Goal: Information Seeking & Learning: Learn about a topic

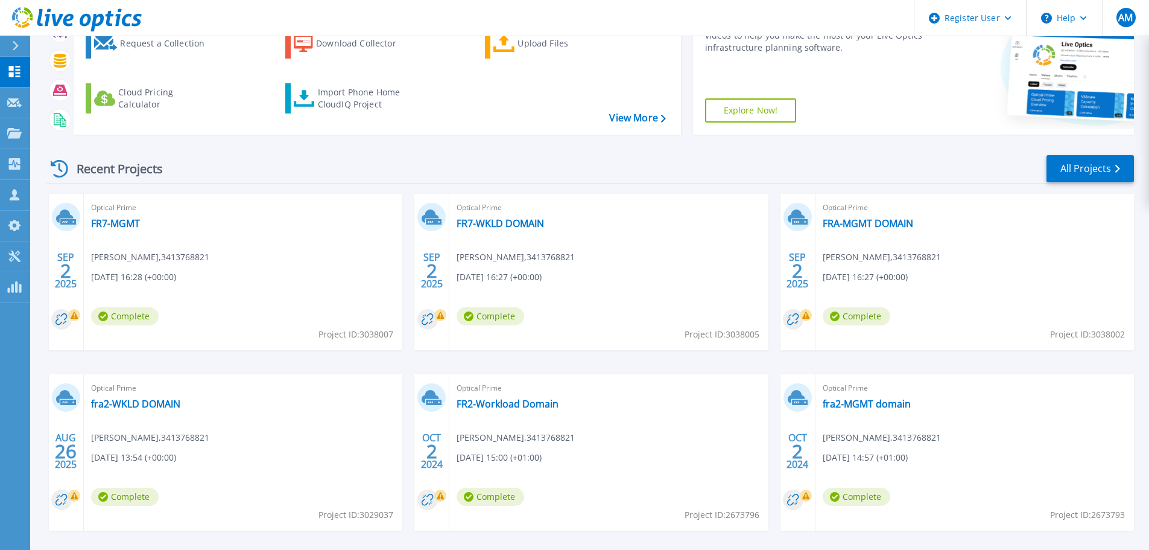
scroll to position [121, 0]
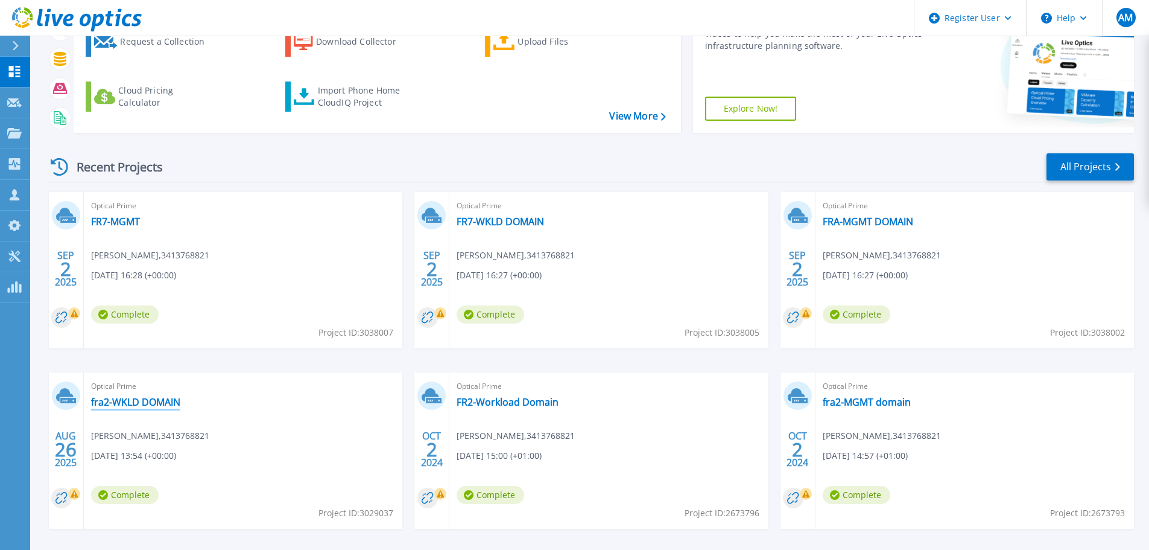
click at [130, 404] on link "fra2-WKLD DOMAIN" at bounding box center [135, 402] width 89 height 12
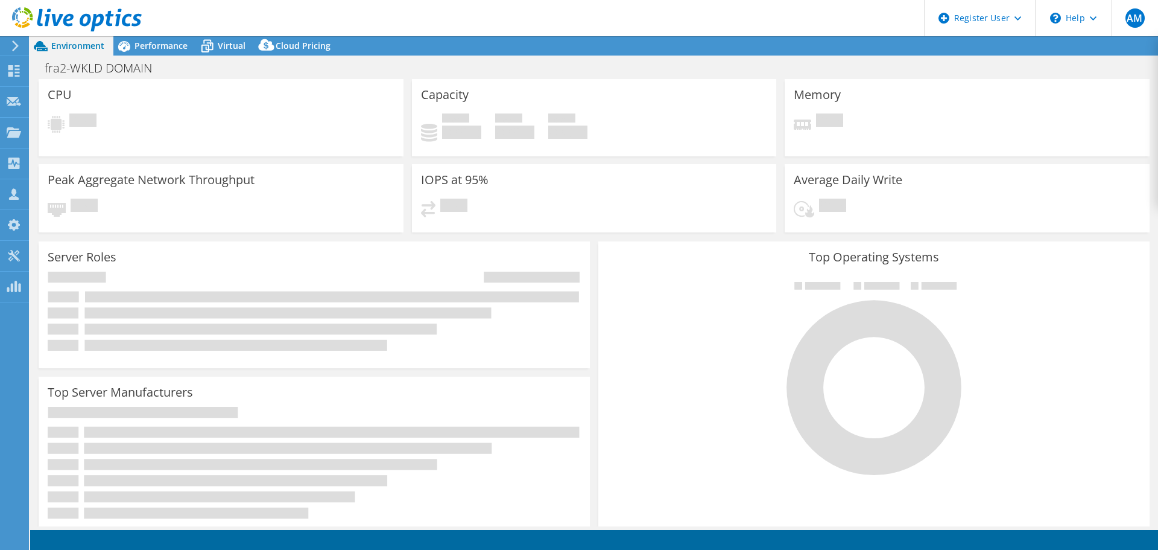
select select "USD"
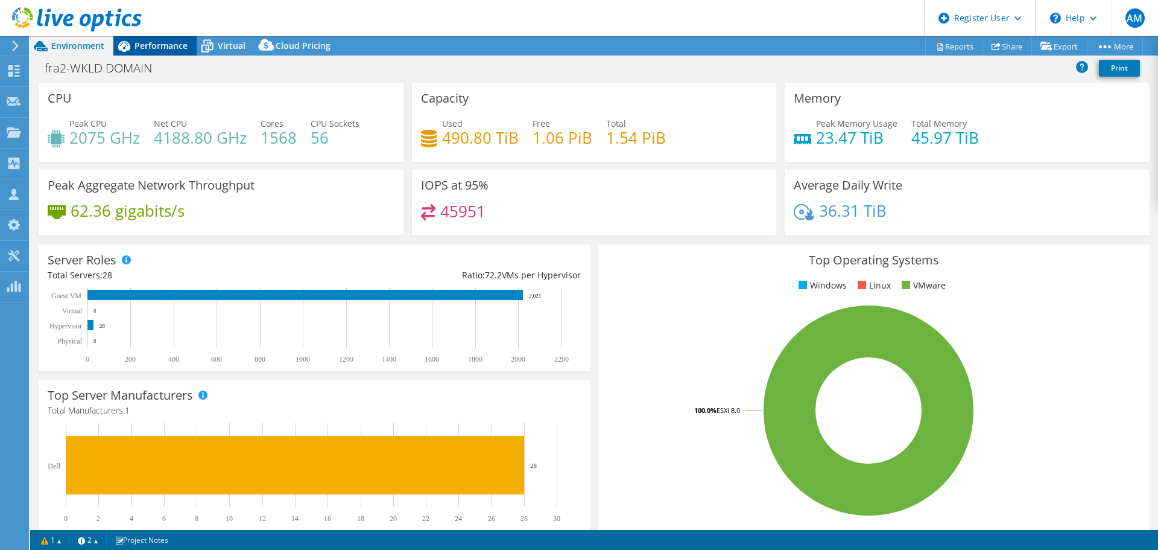
click at [159, 44] on span "Performance" at bounding box center [161, 45] width 53 height 11
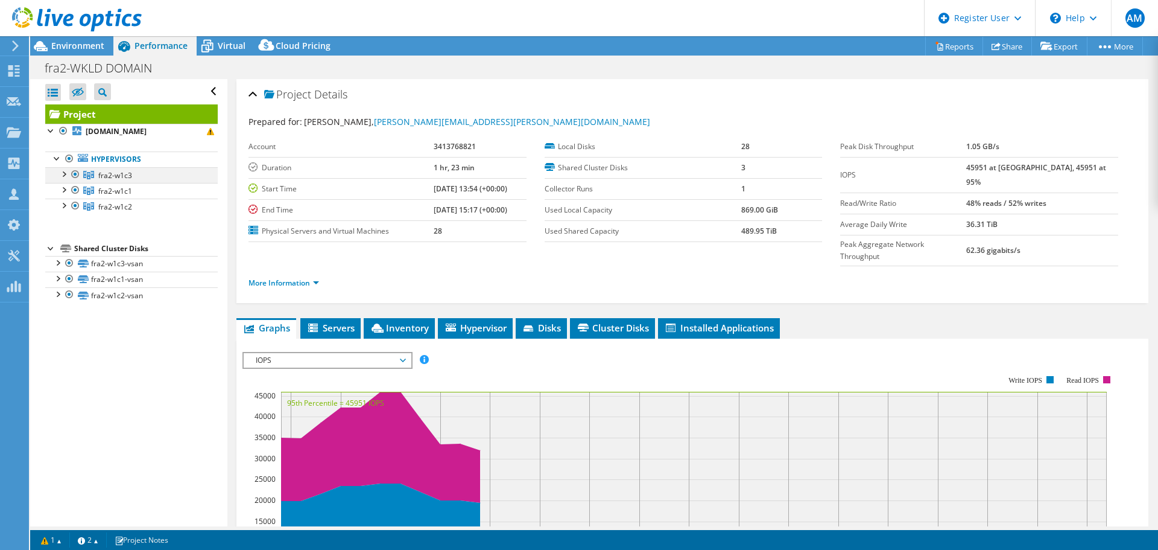
click at [73, 182] on div at bounding box center [75, 174] width 12 height 14
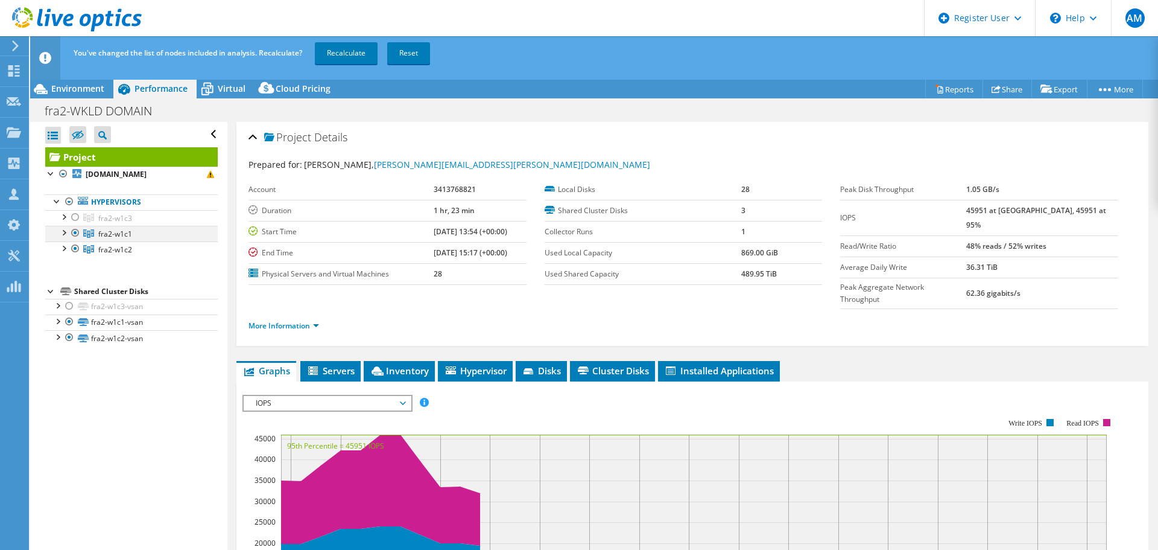
click at [75, 240] on div at bounding box center [75, 233] width 12 height 14
click at [80, 93] on span "Environment" at bounding box center [77, 88] width 53 height 11
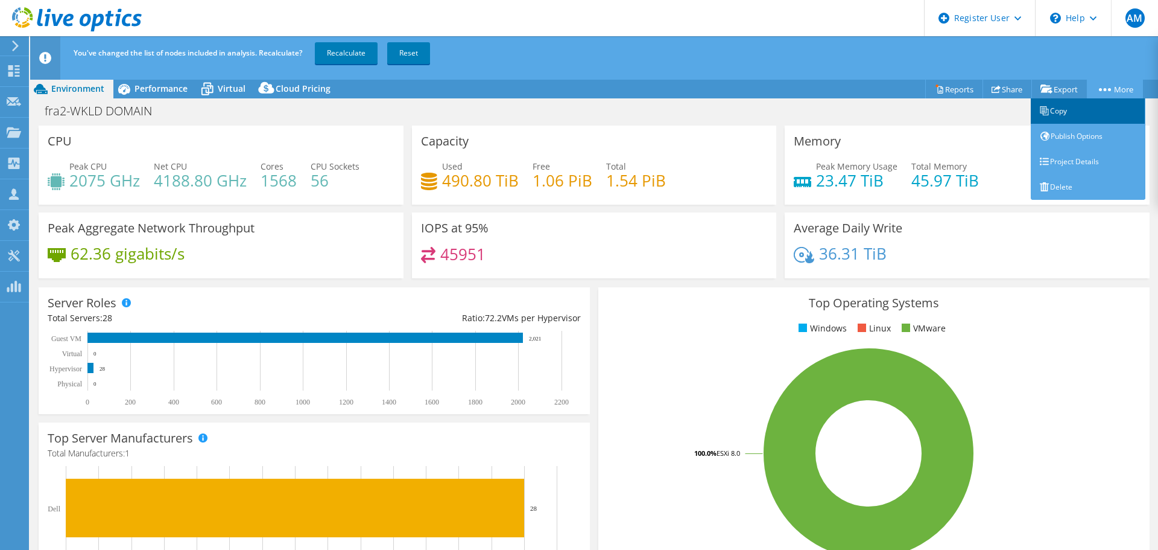
click at [1056, 111] on link "Copy" at bounding box center [1088, 110] width 115 height 25
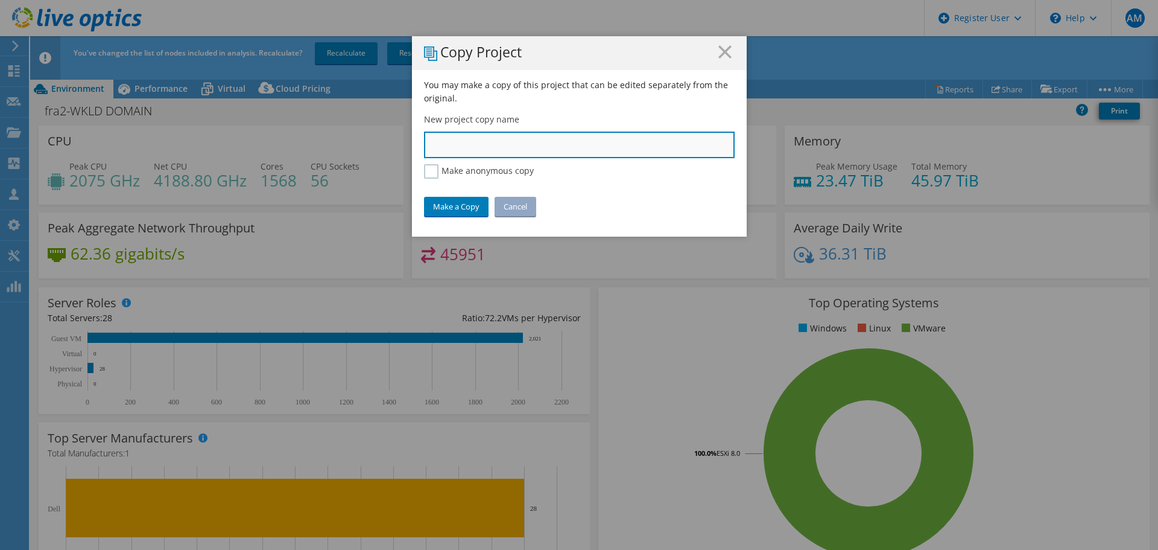
click at [481, 147] on input "text" at bounding box center [579, 145] width 311 height 27
click at [461, 149] on input "text" at bounding box center [579, 145] width 311 height 27
type input "FRA2-W1C2_Cluster_Storage"
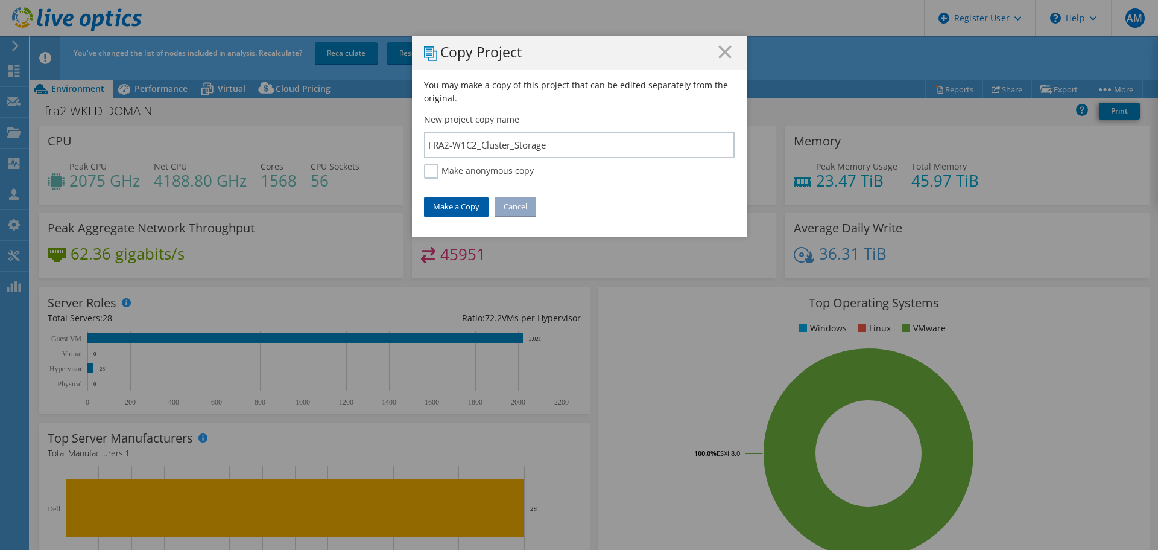
click at [447, 204] on link "Make a Copy" at bounding box center [456, 206] width 65 height 19
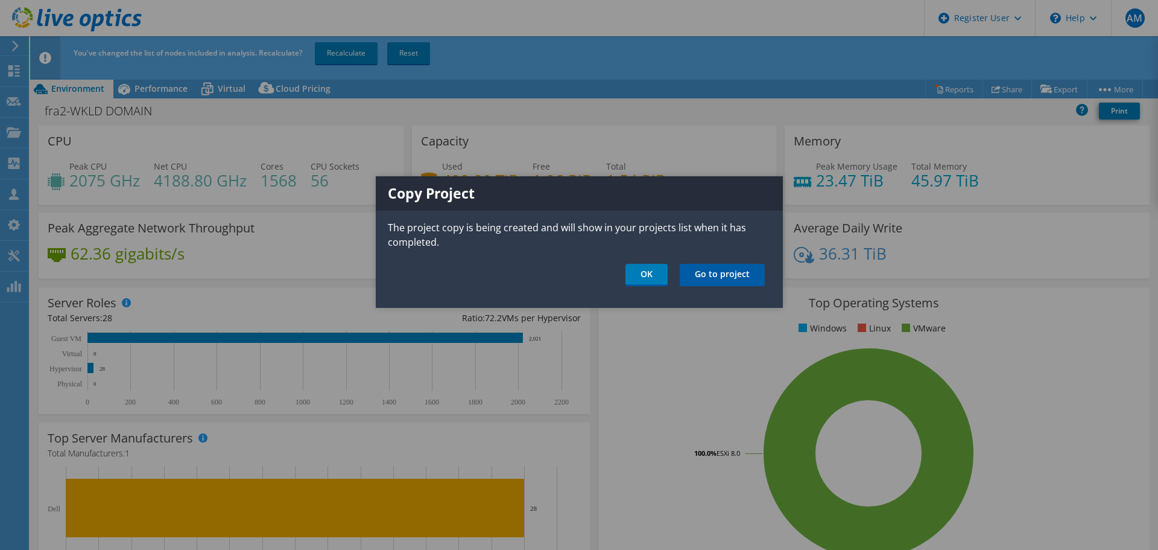
click at [720, 280] on link "Go to project" at bounding box center [722, 275] width 85 height 22
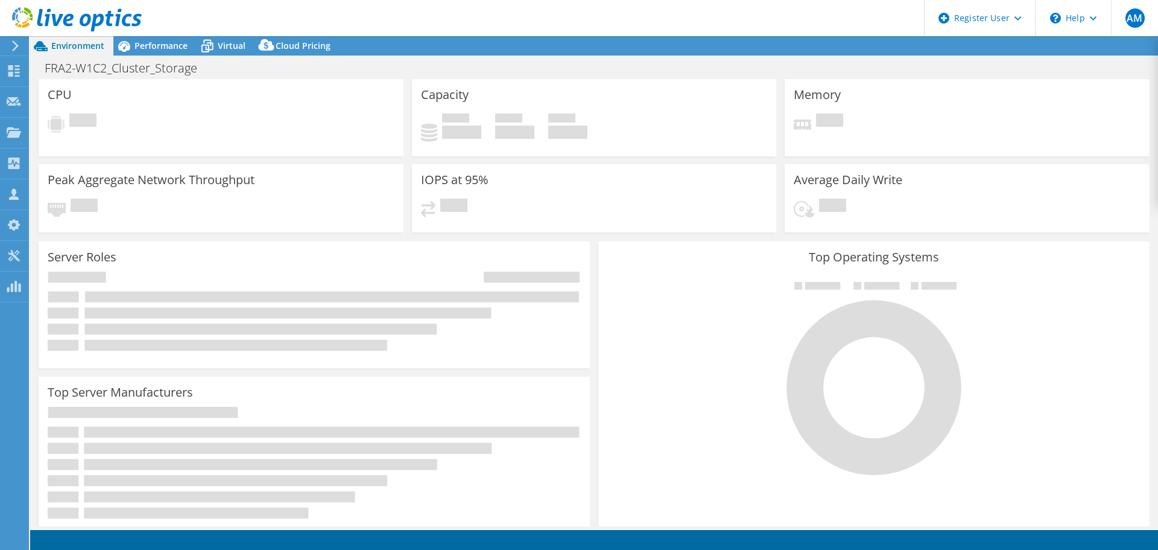
select select "USD"
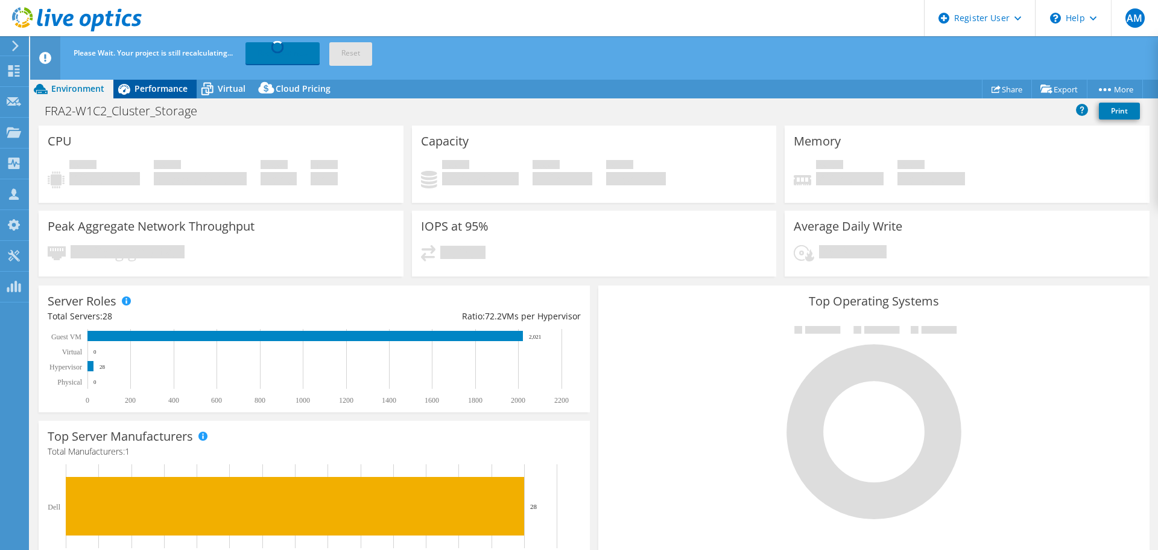
click at [159, 88] on span "Performance" at bounding box center [161, 88] width 53 height 11
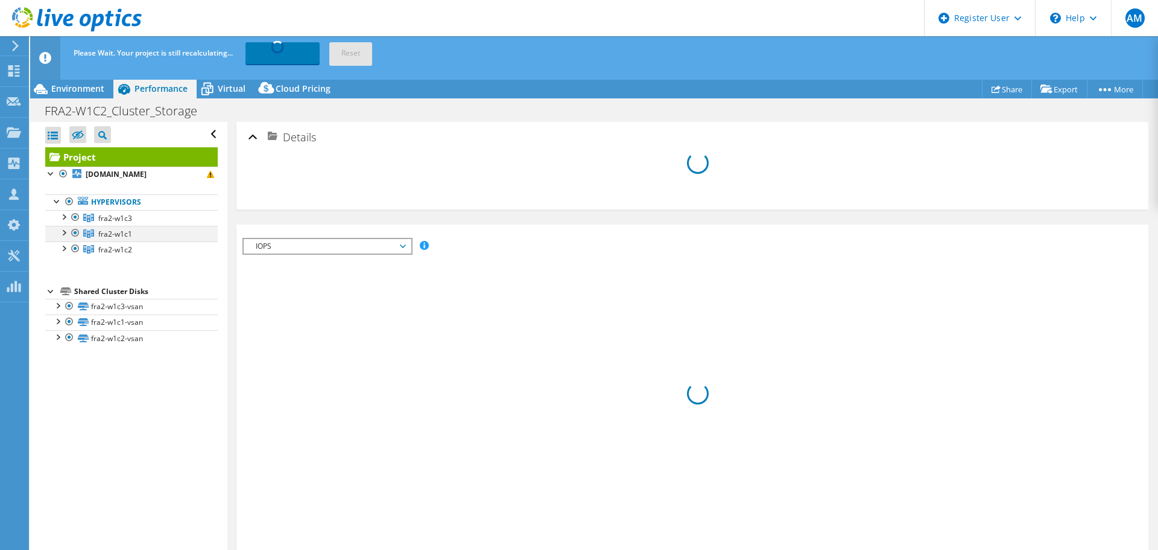
click at [75, 240] on div at bounding box center [75, 233] width 12 height 14
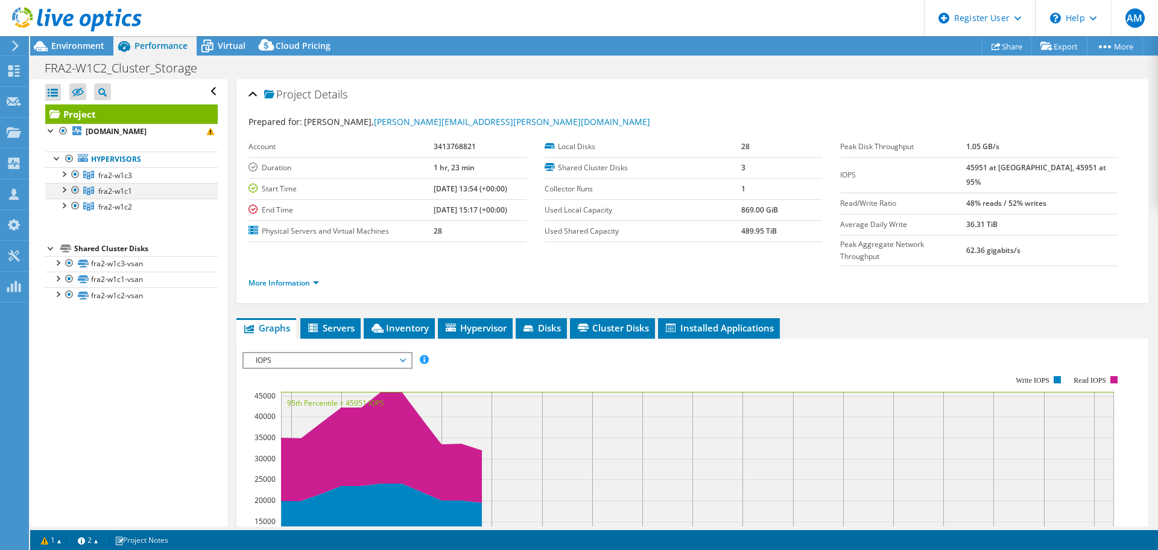
click at [73, 197] on div at bounding box center [75, 190] width 12 height 14
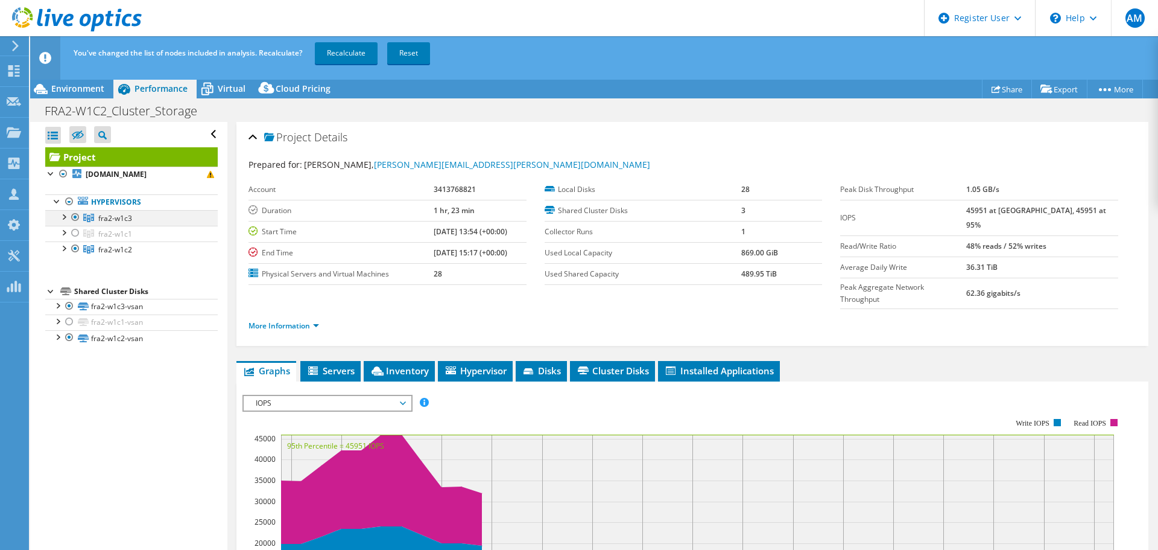
click at [77, 224] on div at bounding box center [75, 217] width 12 height 14
click at [346, 48] on link "Recalculate" at bounding box center [346, 53] width 63 height 22
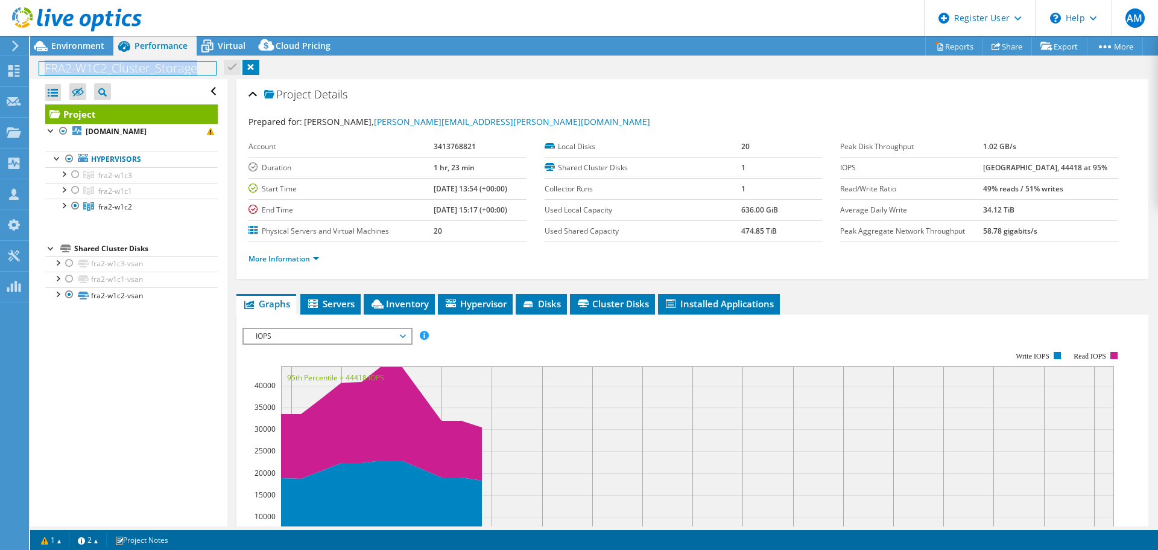
drag, startPoint x: 46, startPoint y: 69, endPoint x: 202, endPoint y: 68, distance: 155.6
click at [202, 68] on h1 "FRA2-W1C2_Cluster_Storage" at bounding box center [127, 68] width 177 height 13
copy h1 "FRA2-W1C2_Cluster_Storage"
click at [78, 47] on span "Environment" at bounding box center [77, 45] width 53 height 11
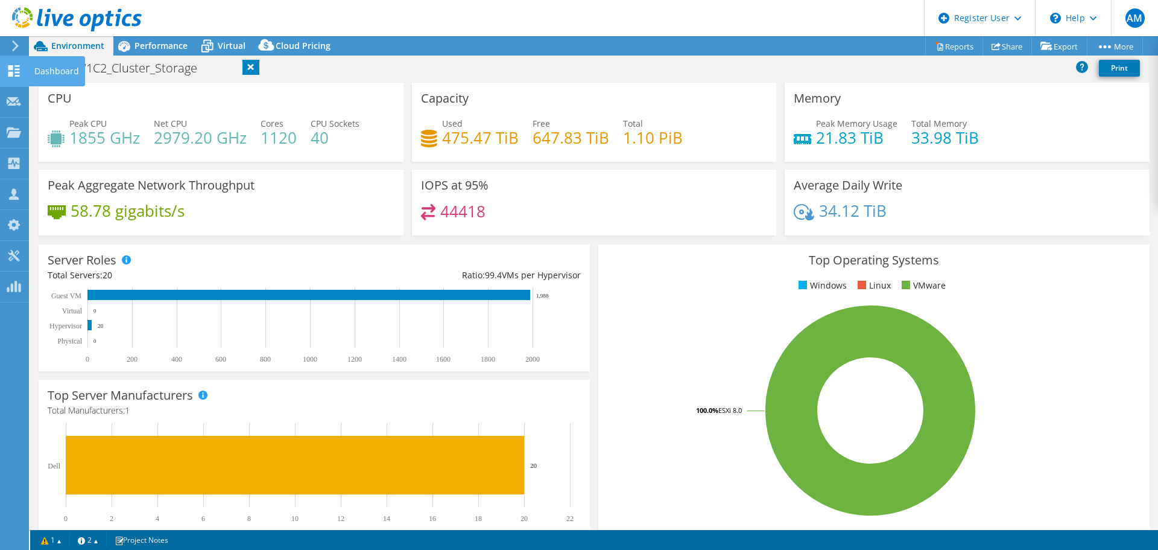
click at [14, 78] on div at bounding box center [14, 72] width 14 height 13
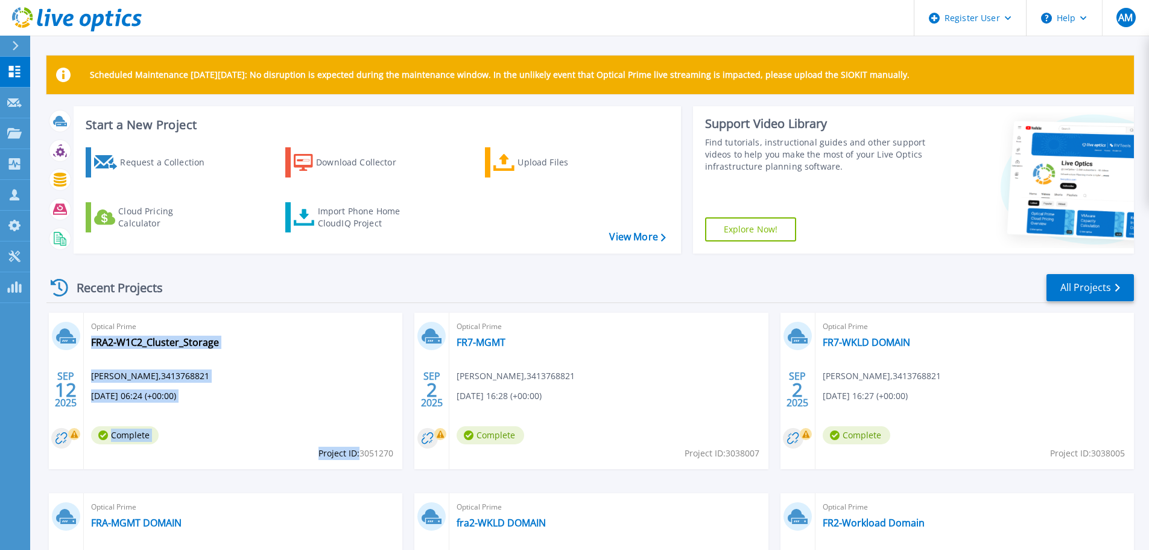
drag, startPoint x: 395, startPoint y: 453, endPoint x: 358, endPoint y: 455, distance: 36.2
click at [358, 455] on div "Optical Prime FRA2-W1C2_Cluster_Storage satishkumar srinivasan , 3413768821 09/…" at bounding box center [243, 390] width 319 height 156
click at [358, 455] on span "Project ID: 3051270" at bounding box center [356, 452] width 75 height 13
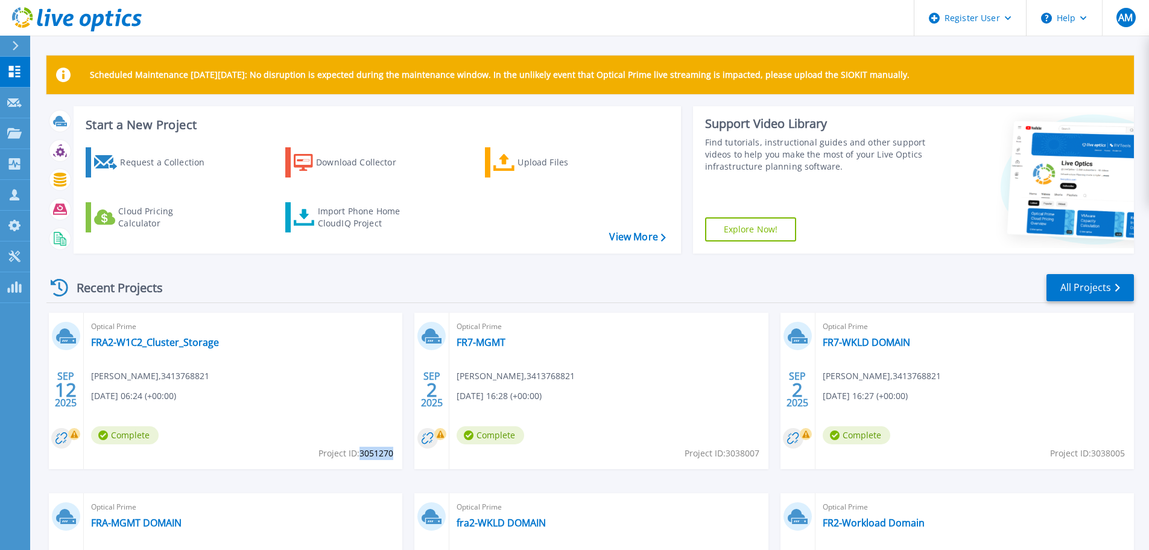
drag, startPoint x: 360, startPoint y: 452, endPoint x: 389, endPoint y: 452, distance: 29.0
click at [392, 452] on span "Project ID: 3051270" at bounding box center [356, 452] width 75 height 13
copy span "3051270"
click at [156, 343] on link "FRA2-W1C2_Cluster_Storage" at bounding box center [155, 342] width 128 height 12
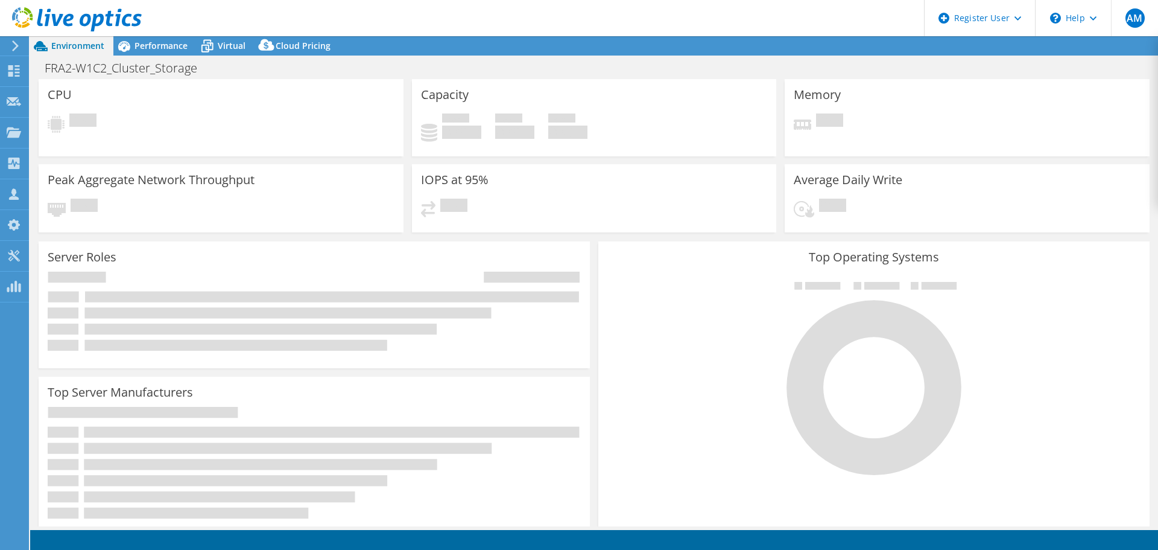
select select "USD"
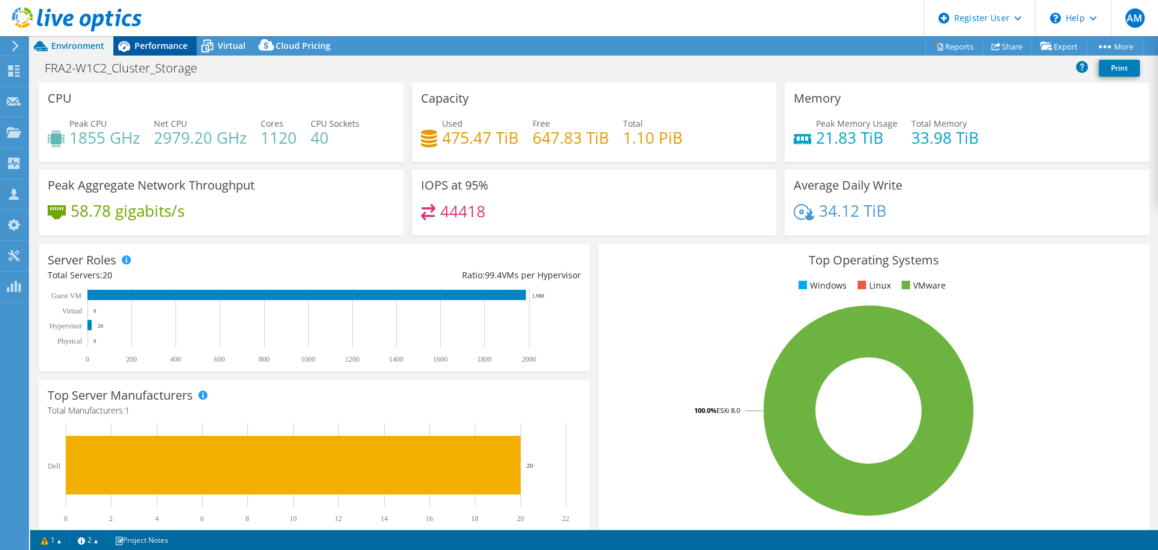
click at [160, 48] on span "Performance" at bounding box center [161, 45] width 53 height 11
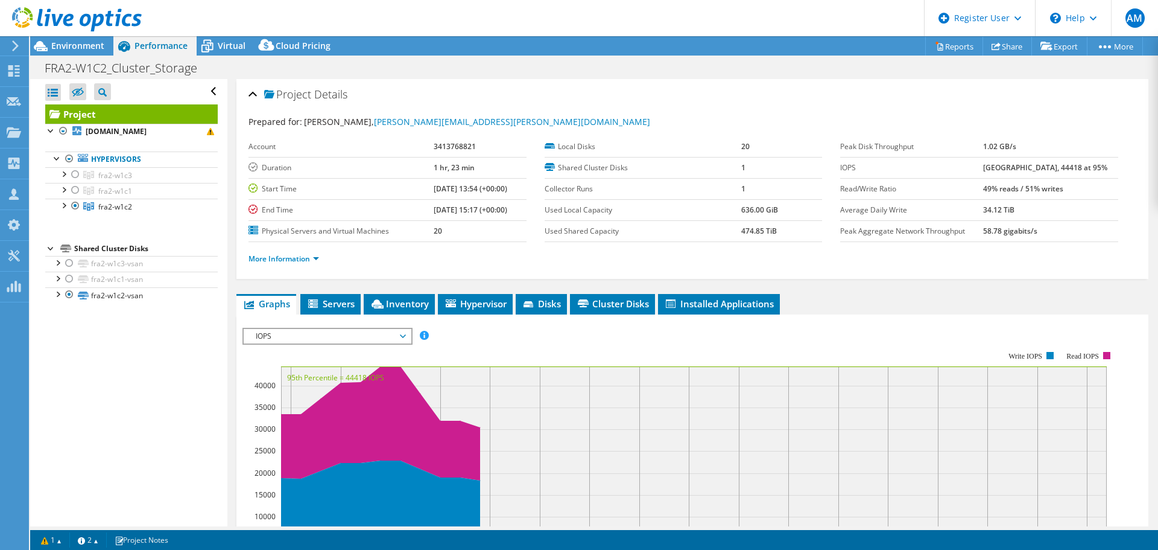
click at [339, 337] on span "IOPS" at bounding box center [327, 336] width 155 height 14
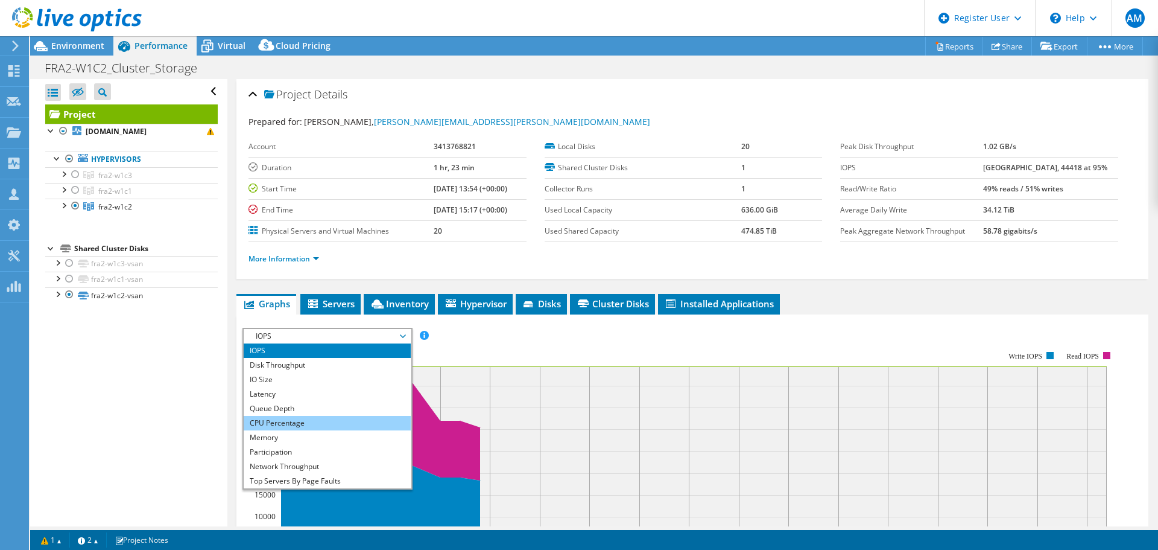
click at [281, 427] on li "CPU Percentage" at bounding box center [327, 423] width 167 height 14
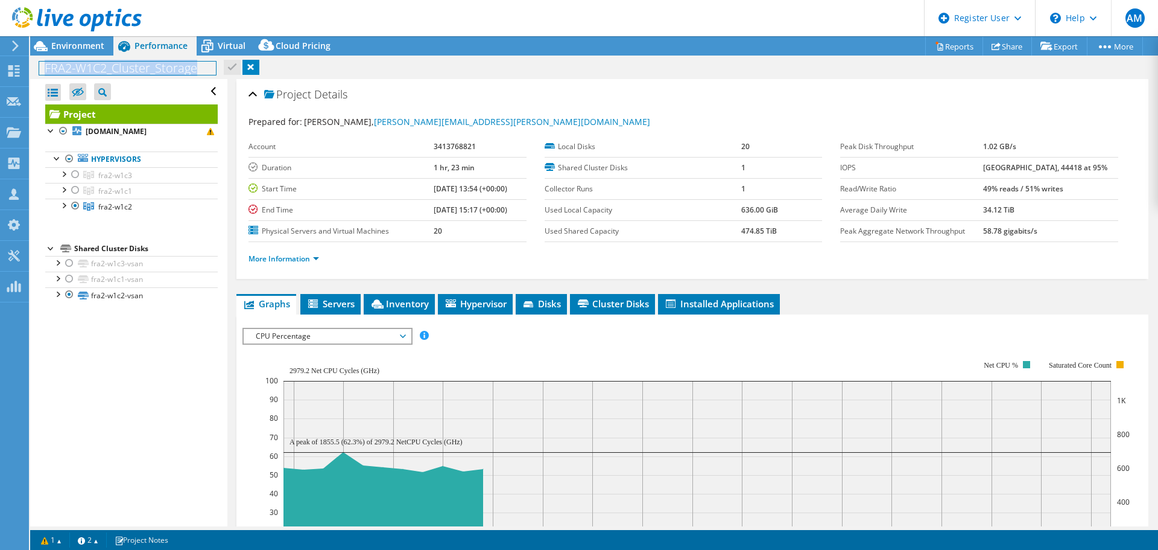
drag, startPoint x: 44, startPoint y: 68, endPoint x: 203, endPoint y: 71, distance: 159.3
click at [203, 71] on h1 "FRA2-W1C2_Cluster_Storage" at bounding box center [127, 68] width 177 height 13
copy h1 "FRA2-W1C2_Cluster_Storage"
click at [74, 182] on div at bounding box center [75, 174] width 12 height 14
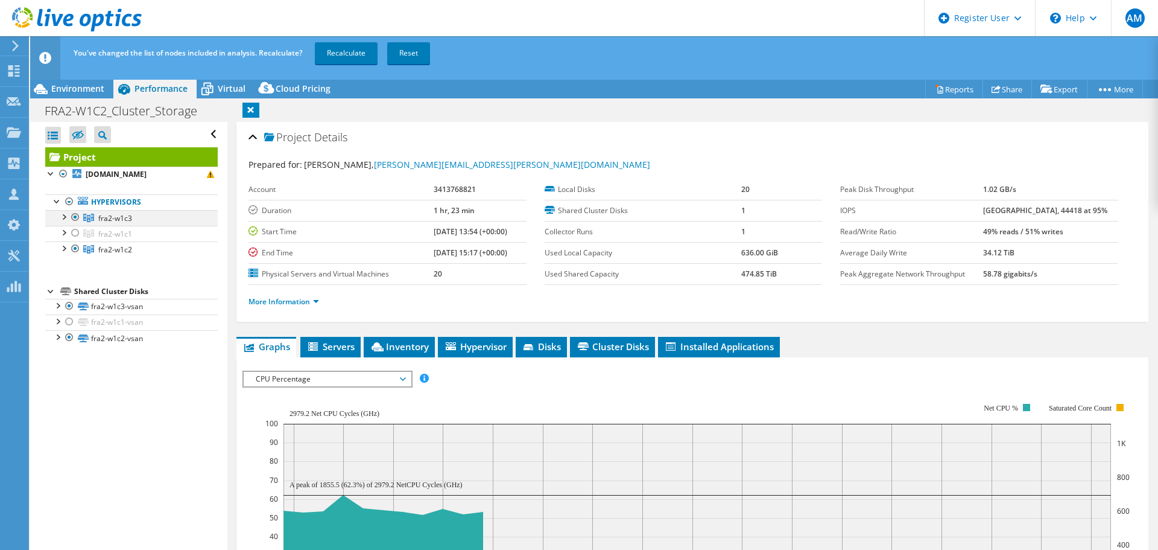
click at [77, 224] on div at bounding box center [75, 217] width 12 height 14
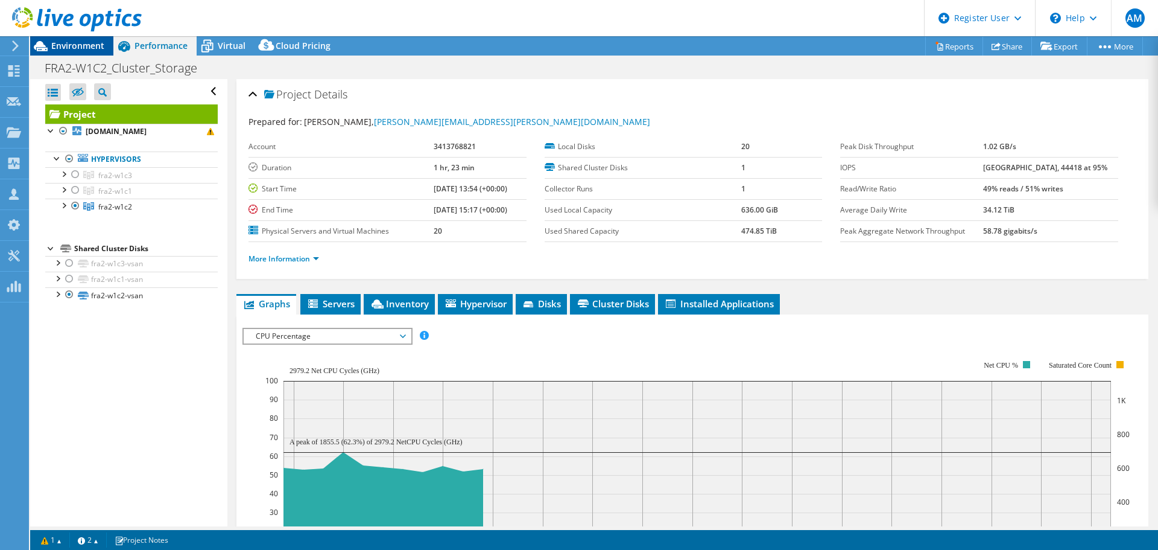
click at [68, 51] on span "Environment" at bounding box center [77, 45] width 53 height 11
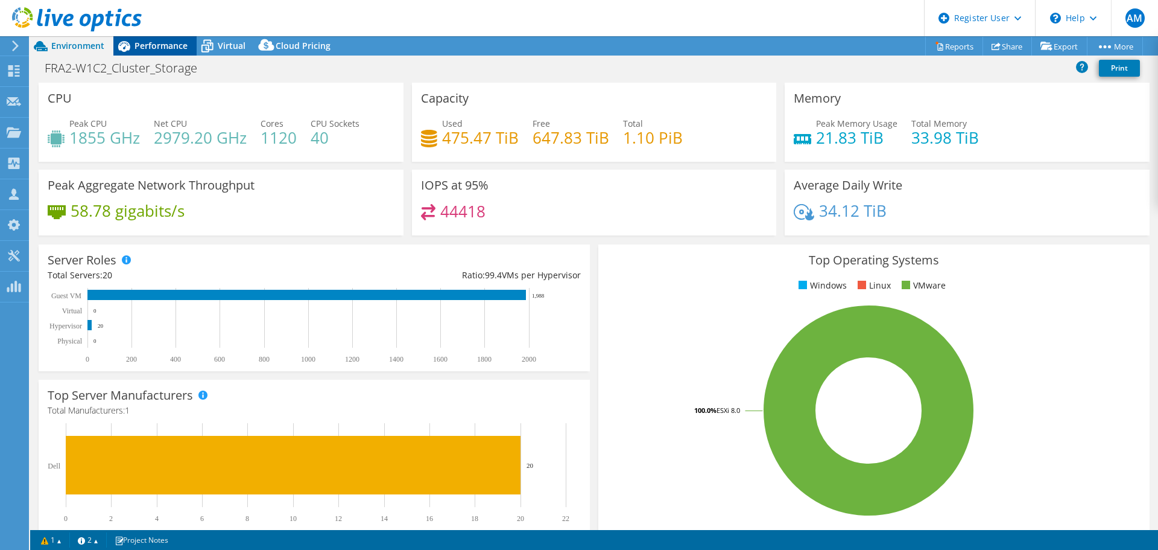
click at [170, 45] on span "Performance" at bounding box center [161, 45] width 53 height 11
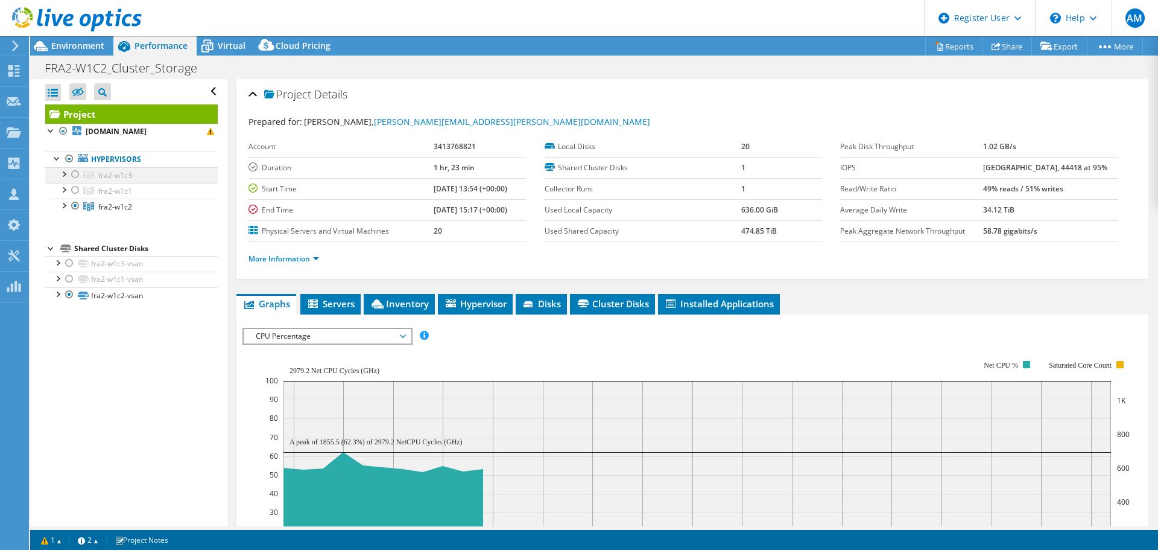
click at [74, 182] on div at bounding box center [75, 174] width 12 height 14
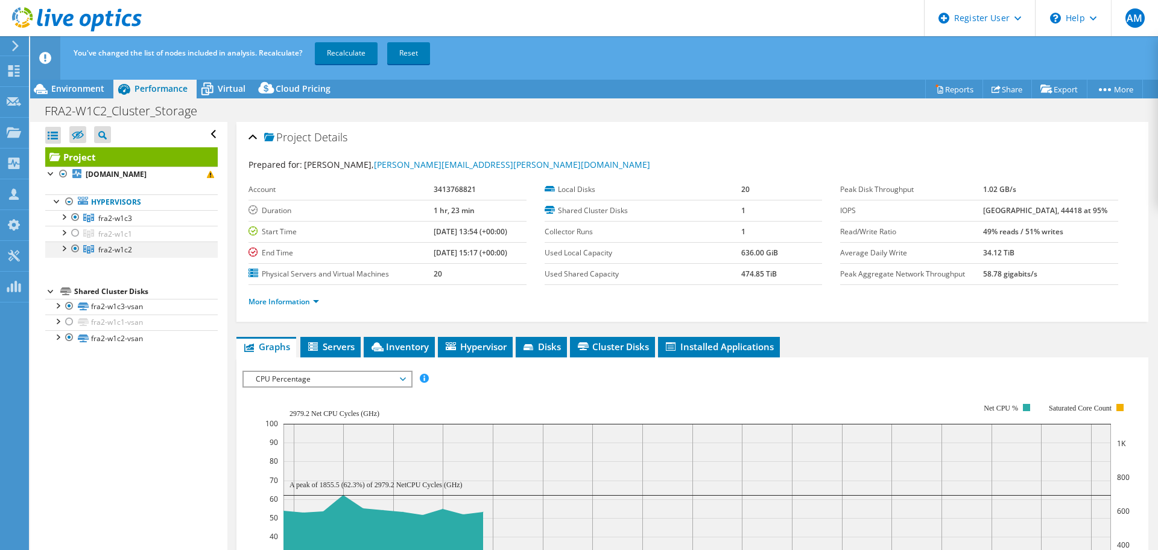
click at [74, 256] on div at bounding box center [75, 248] width 12 height 14
drag, startPoint x: 42, startPoint y: 110, endPoint x: 208, endPoint y: 116, distance: 165.4
click at [208, 116] on h1 "FRA2-W1C2_Cluster_Storage" at bounding box center [127, 110] width 177 height 13
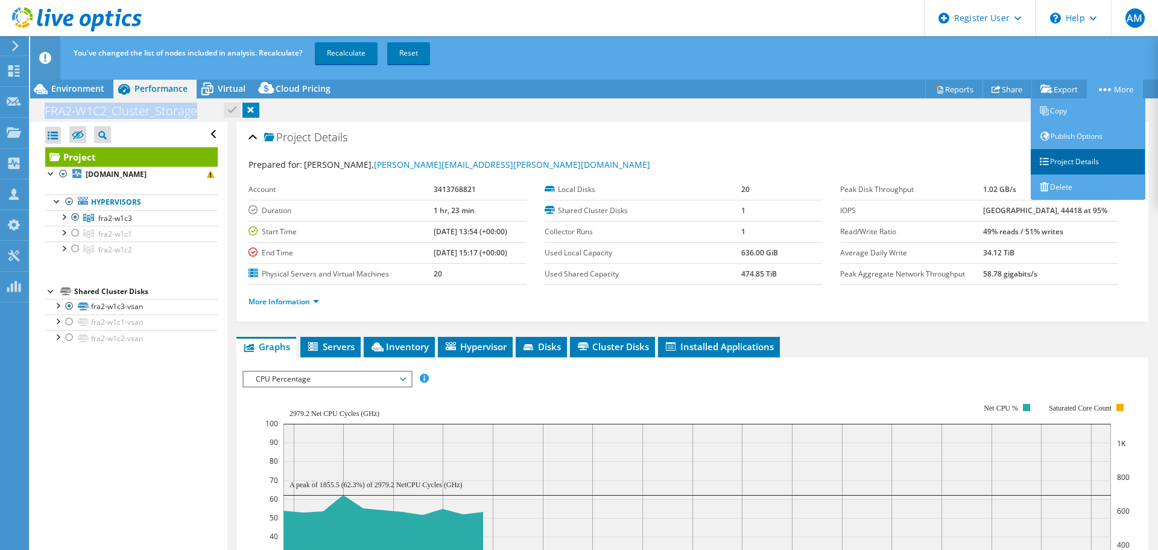
click at [1072, 155] on link "Project Details" at bounding box center [1088, 161] width 115 height 25
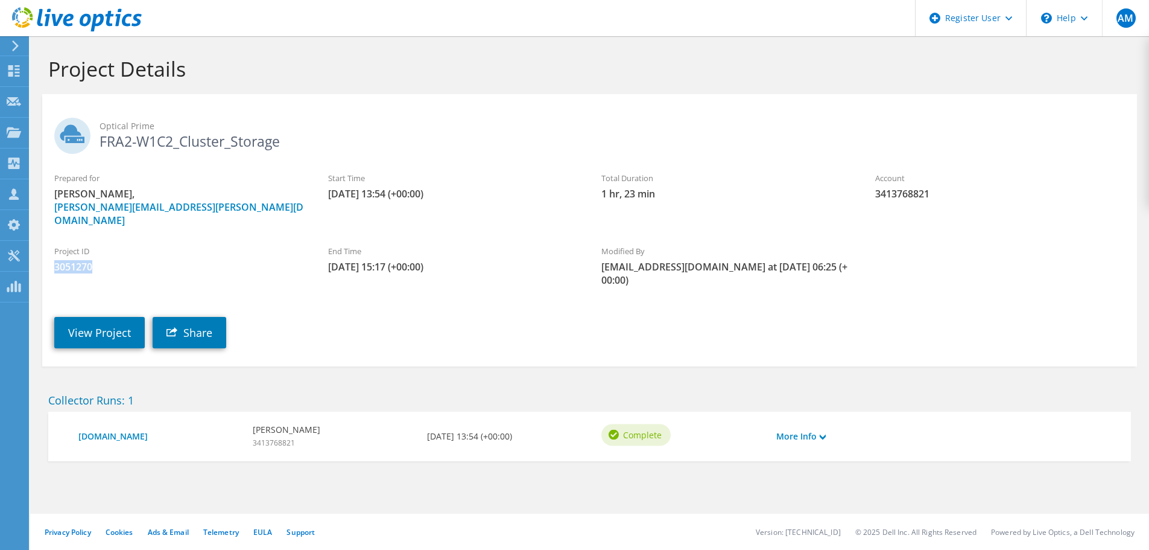
drag, startPoint x: 99, startPoint y: 256, endPoint x: 49, endPoint y: 261, distance: 50.3
click at [49, 261] on div "Project ID 3051270" at bounding box center [179, 259] width 274 height 40
copy span "3051270"
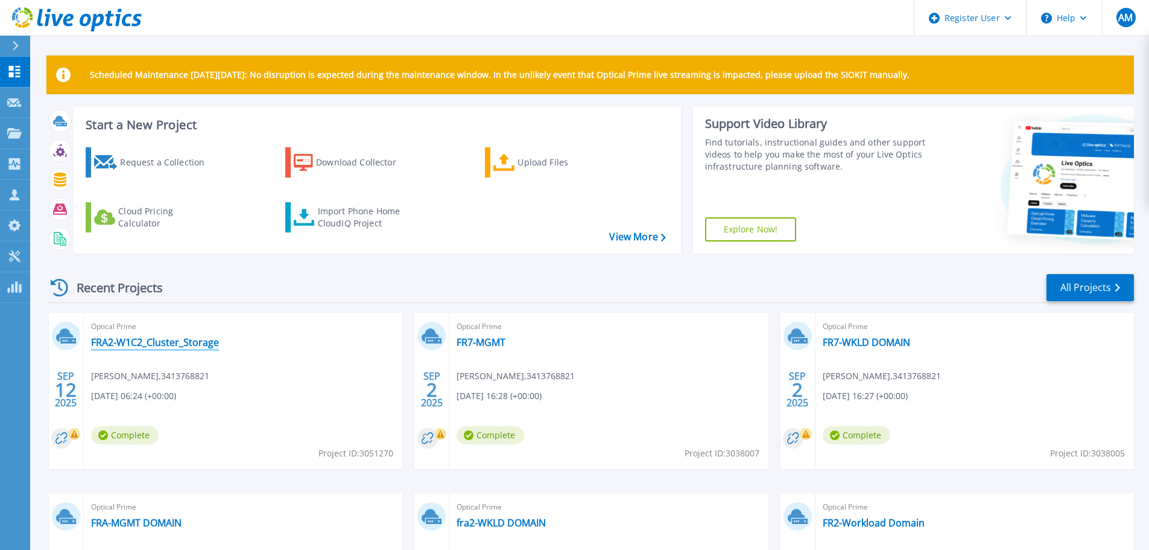
click at [141, 344] on link "FRA2-W1C2_Cluster_Storage" at bounding box center [155, 342] width 128 height 12
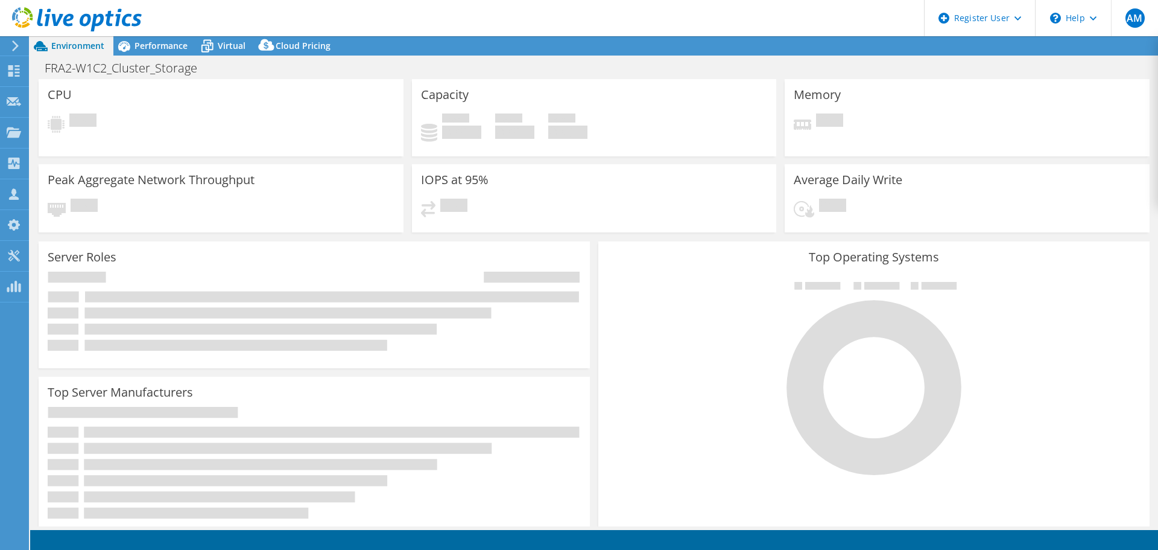
select select "USD"
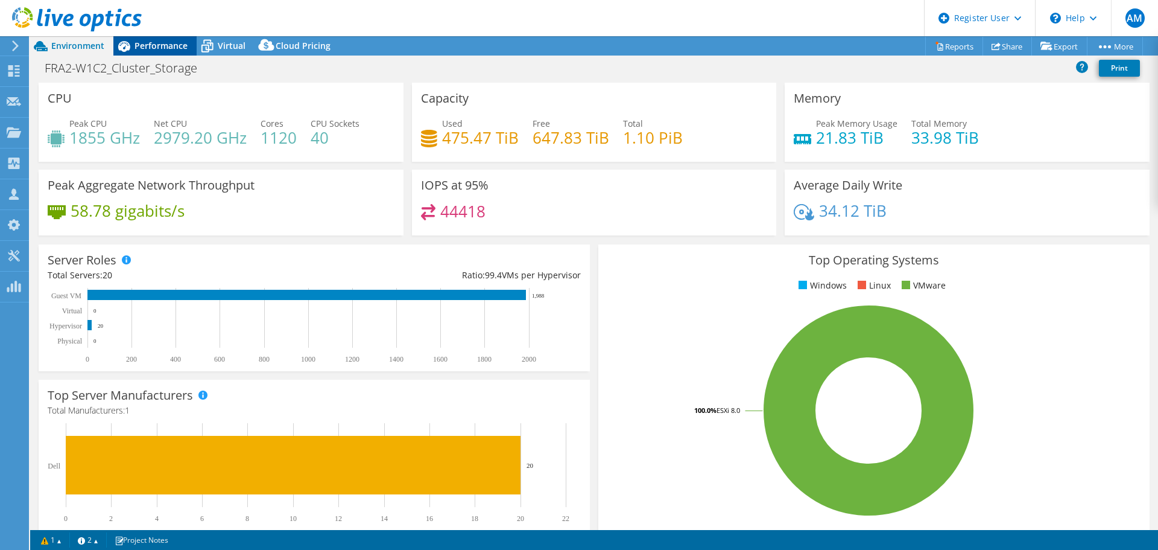
click at [156, 51] on div "Performance" at bounding box center [154, 45] width 83 height 19
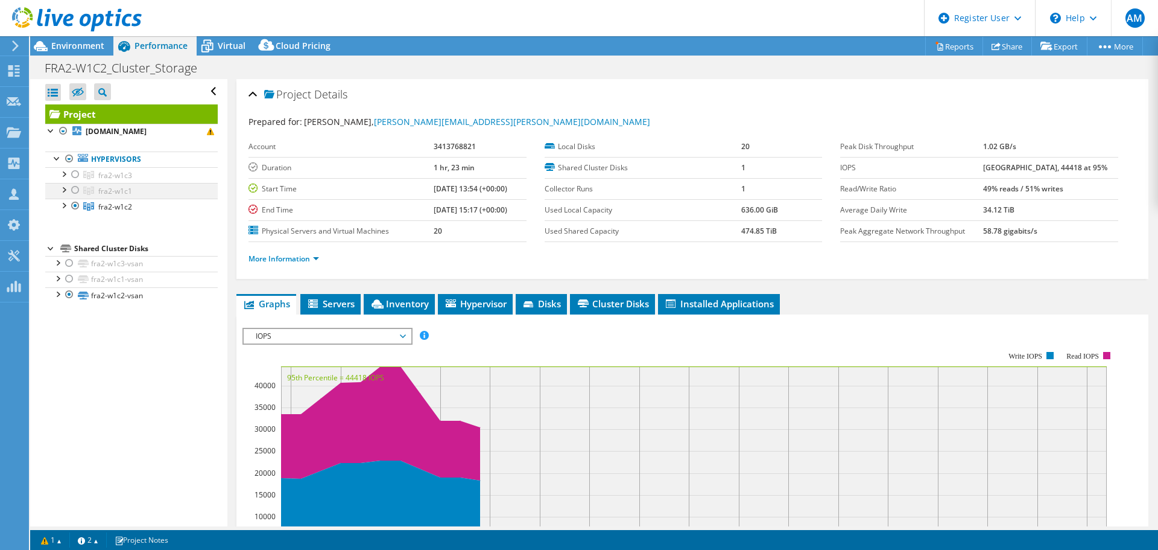
click at [70, 197] on div at bounding box center [75, 190] width 12 height 14
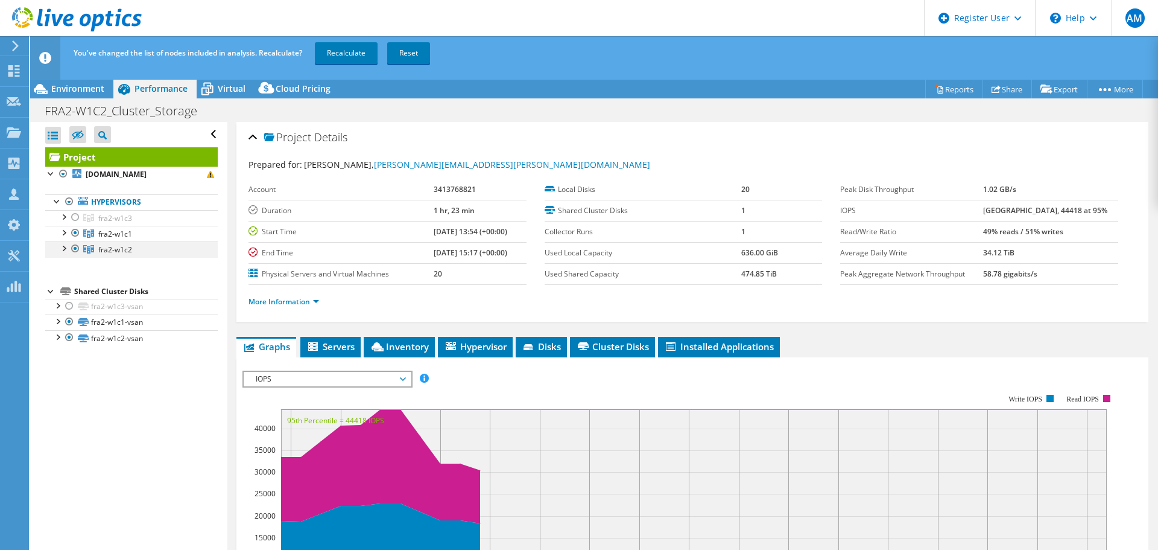
click at [74, 256] on div at bounding box center [75, 248] width 12 height 14
click at [339, 49] on link "Recalculate" at bounding box center [346, 53] width 63 height 22
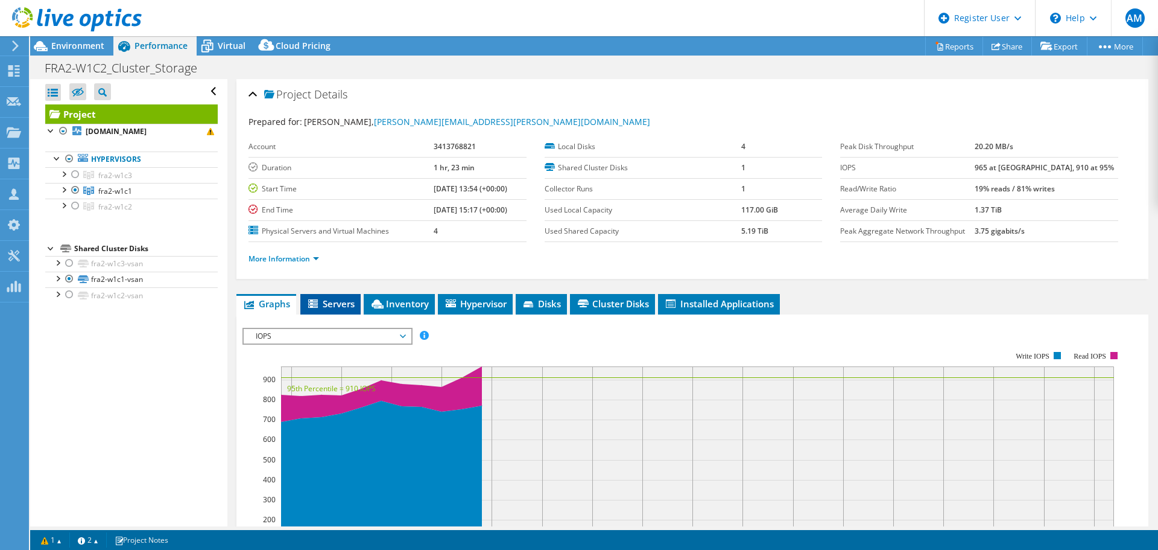
click at [342, 301] on span "Servers" at bounding box center [330, 303] width 48 height 12
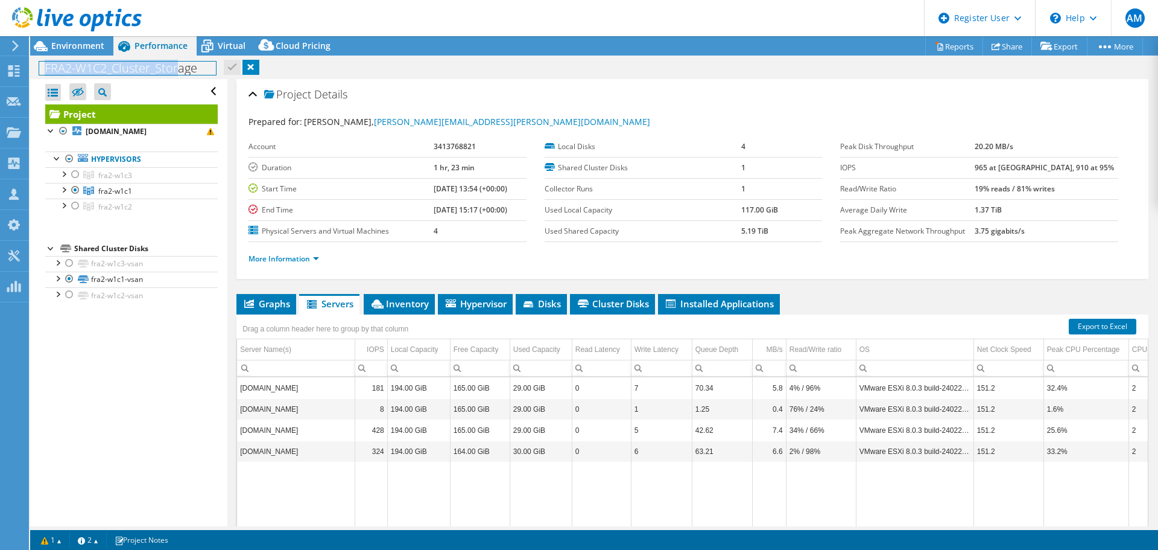
drag, startPoint x: 45, startPoint y: 68, endPoint x: 177, endPoint y: 75, distance: 131.7
click at [177, 75] on h1 "FRA2-W1C2_Cluster_Storage" at bounding box center [127, 68] width 177 height 13
copy h1 "FRA2-W1C2_Cluster_Storage"
click at [77, 46] on span "Environment" at bounding box center [77, 45] width 53 height 11
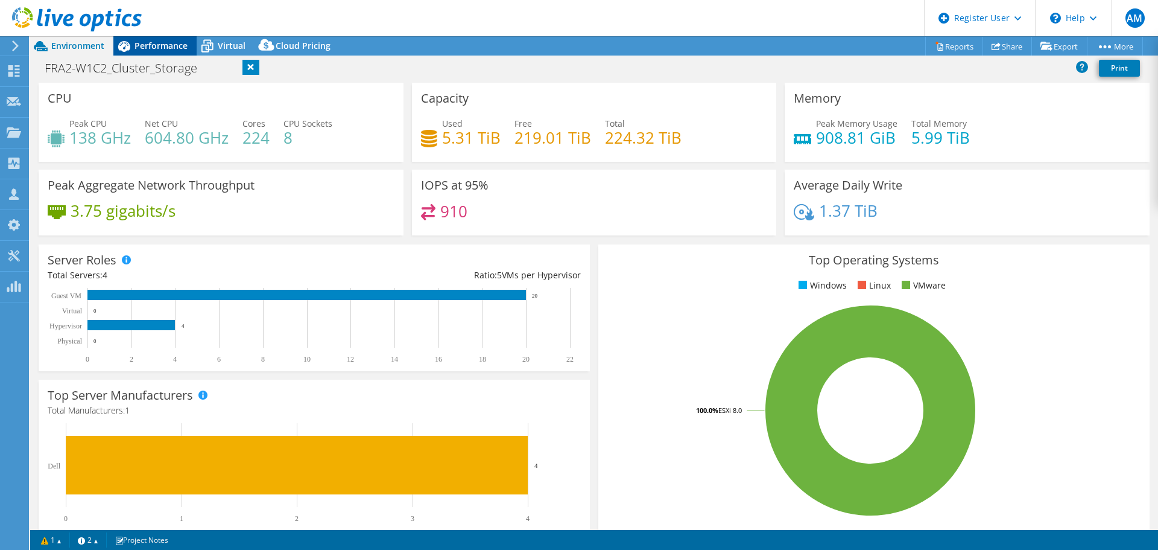
click at [155, 46] on span "Performance" at bounding box center [161, 45] width 53 height 11
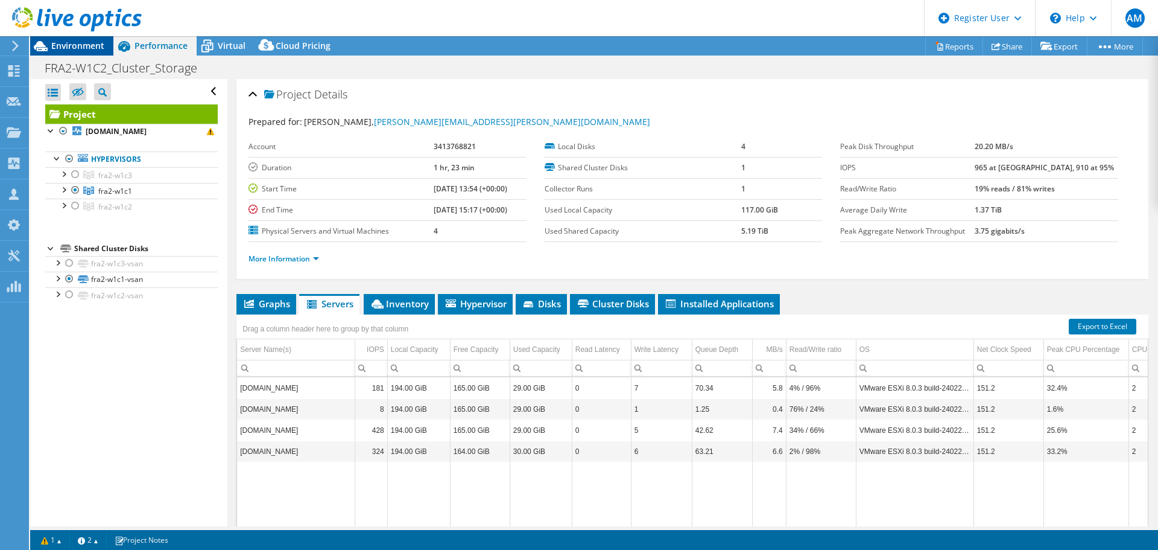
click at [75, 47] on span "Environment" at bounding box center [77, 45] width 53 height 11
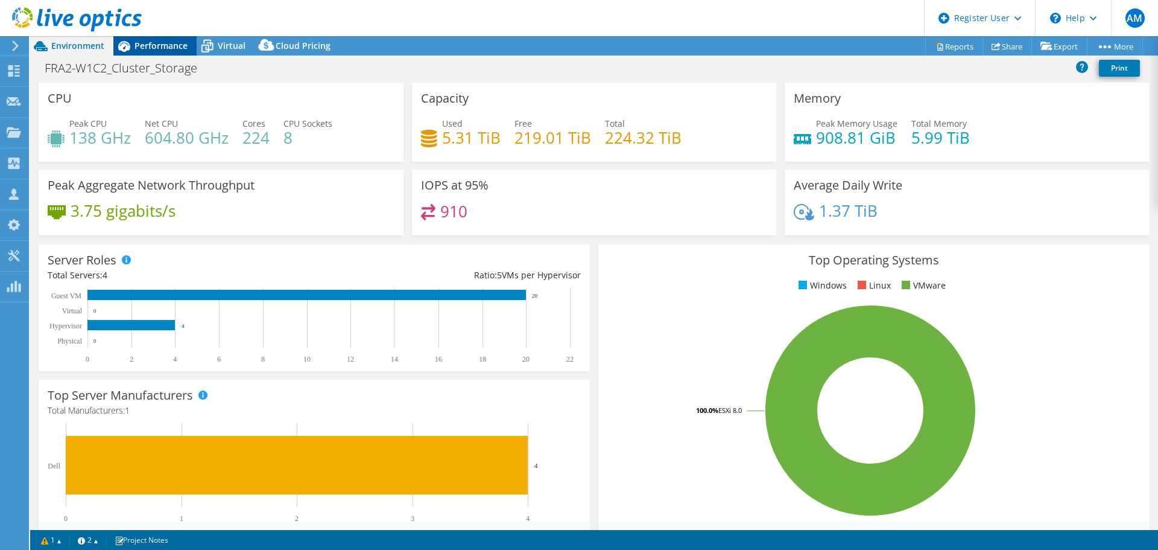
click at [142, 48] on span "Performance" at bounding box center [161, 45] width 53 height 11
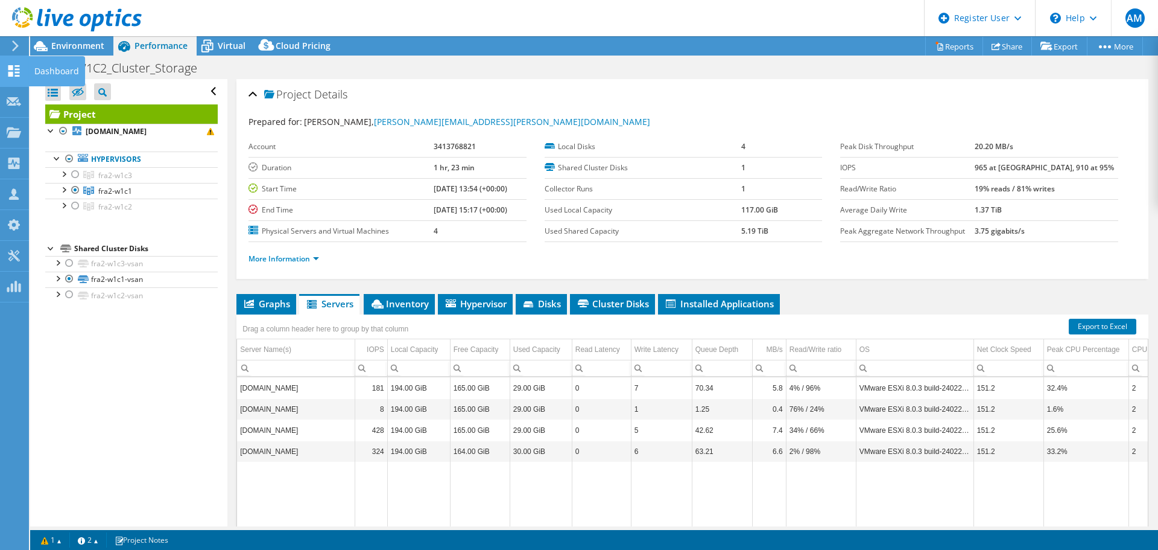
click at [7, 69] on icon at bounding box center [14, 70] width 14 height 11
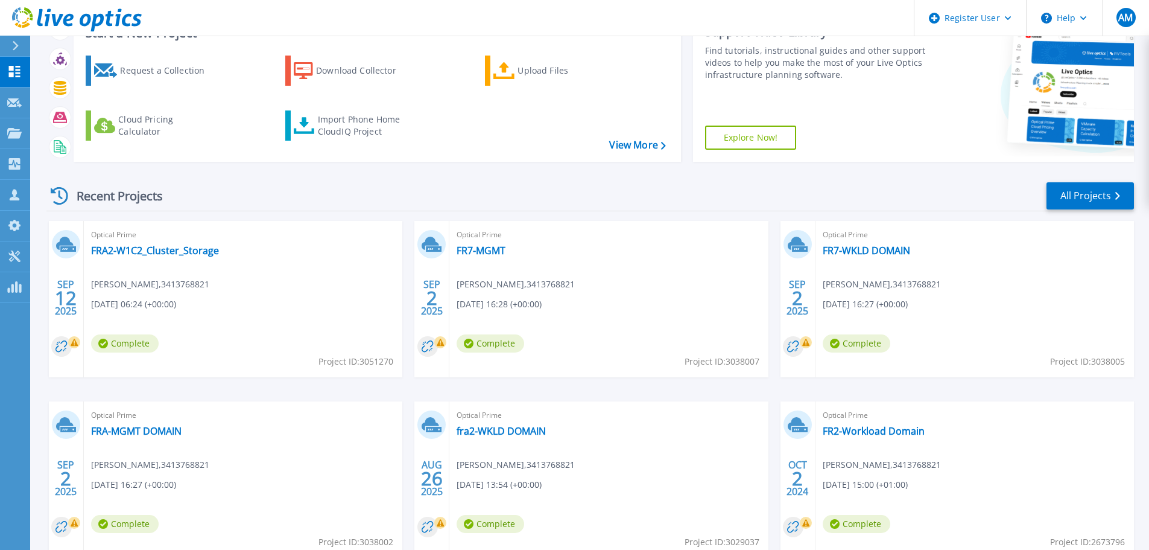
scroll to position [121, 0]
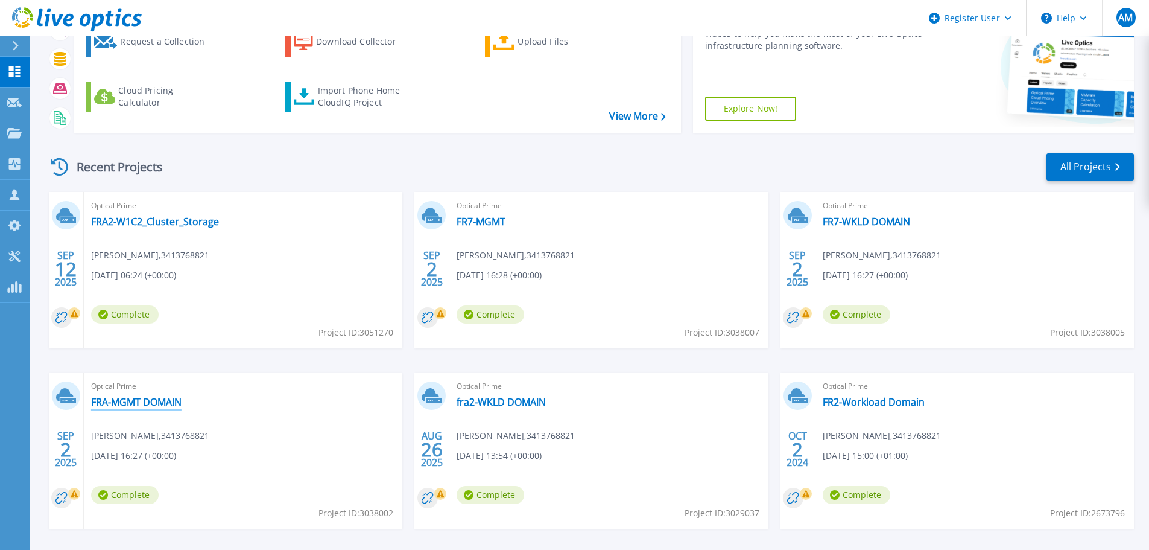
click at [126, 401] on link "FRA-MGMT DOMAIN" at bounding box center [136, 402] width 90 height 12
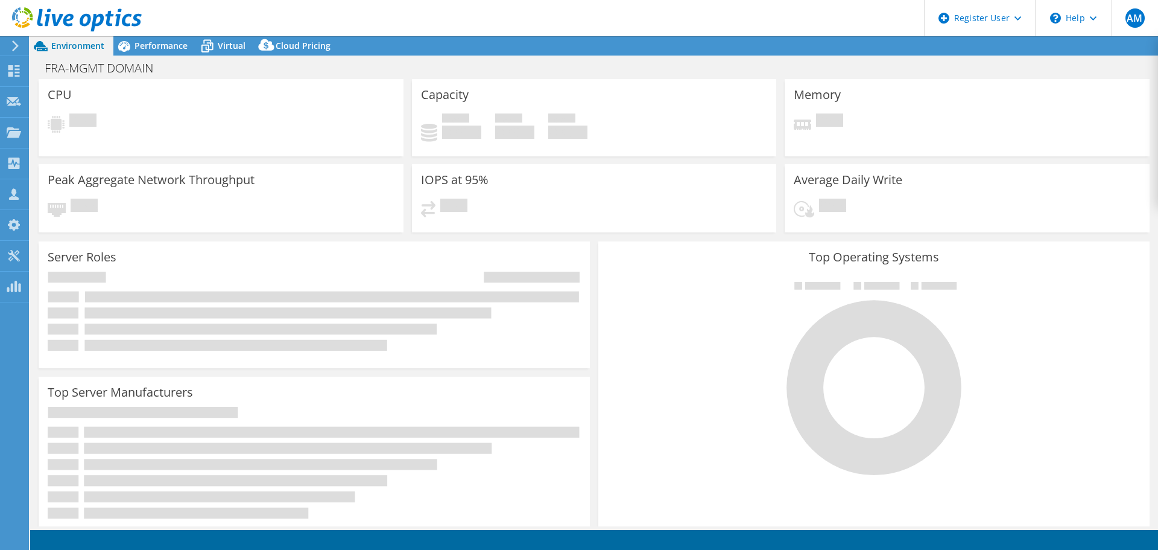
select select "USD"
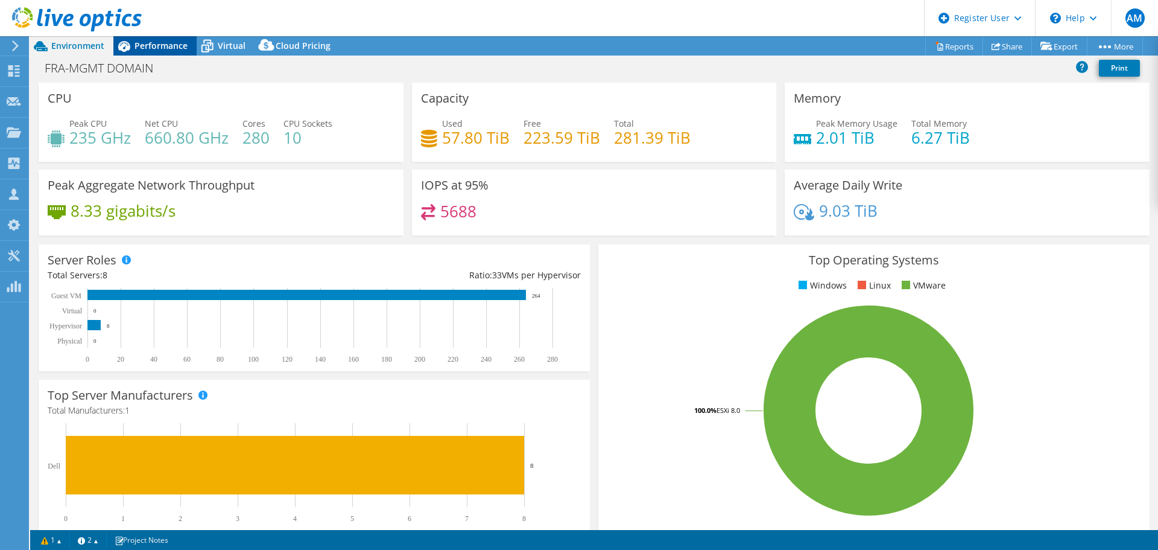
click at [155, 37] on div "Performance" at bounding box center [154, 45] width 83 height 19
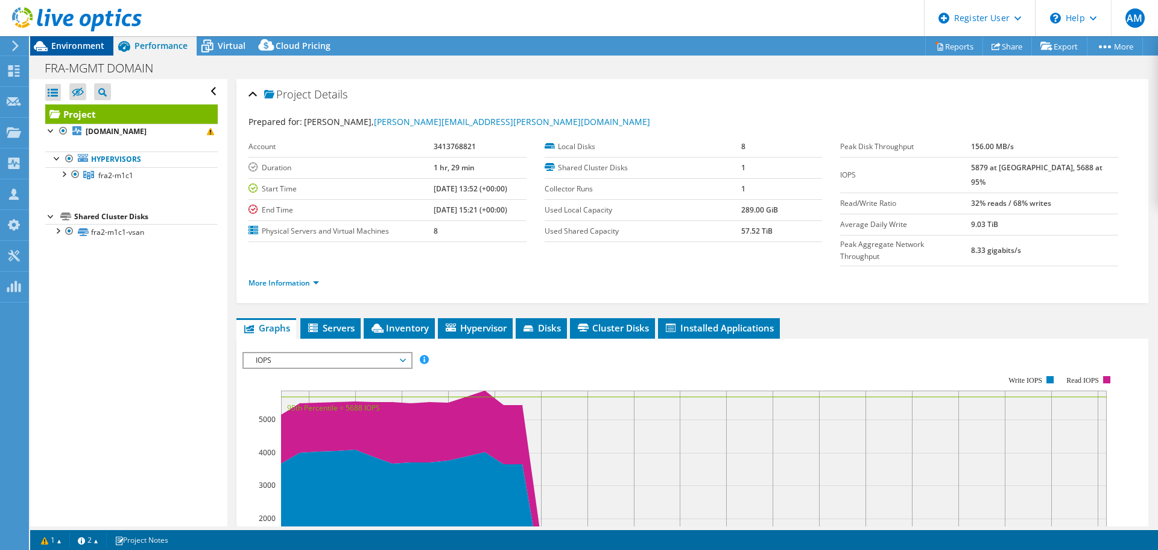
click at [77, 47] on span "Environment" at bounding box center [77, 45] width 53 height 11
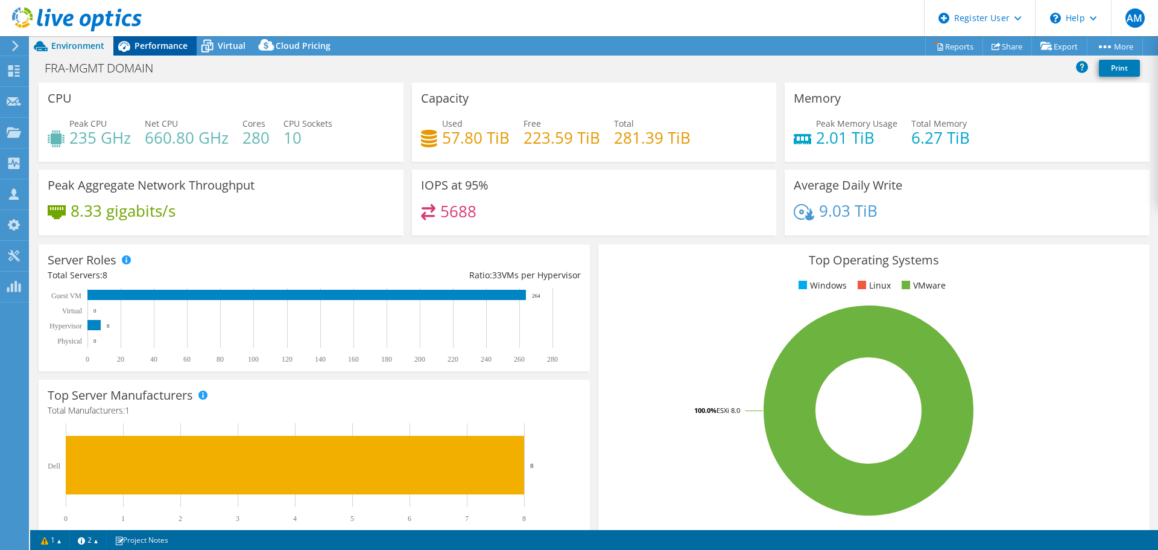
click at [163, 39] on div "Performance" at bounding box center [154, 45] width 83 height 19
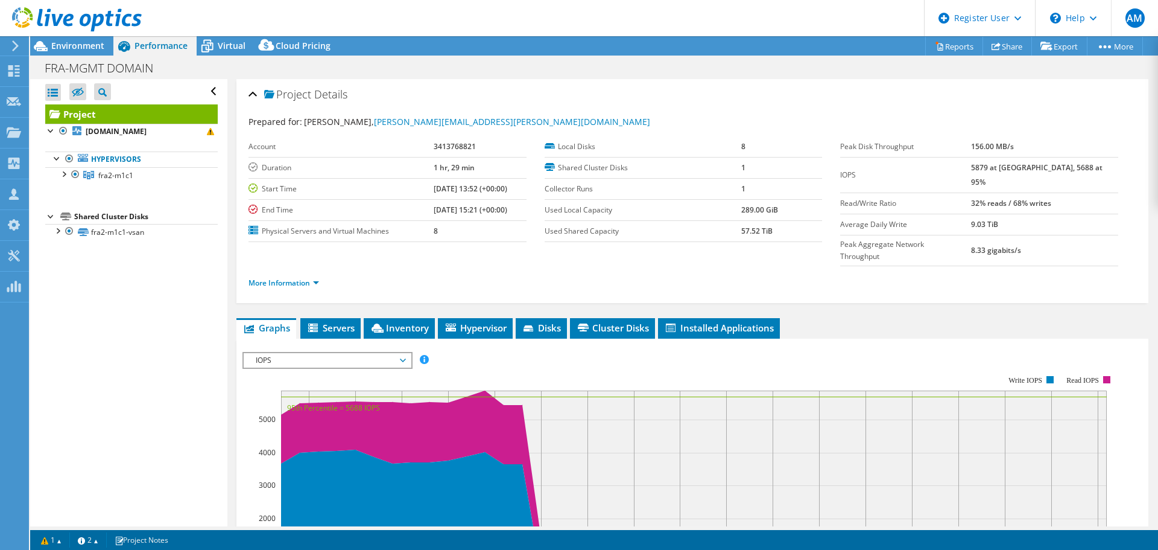
click at [314, 353] on span "IOPS" at bounding box center [327, 360] width 155 height 14
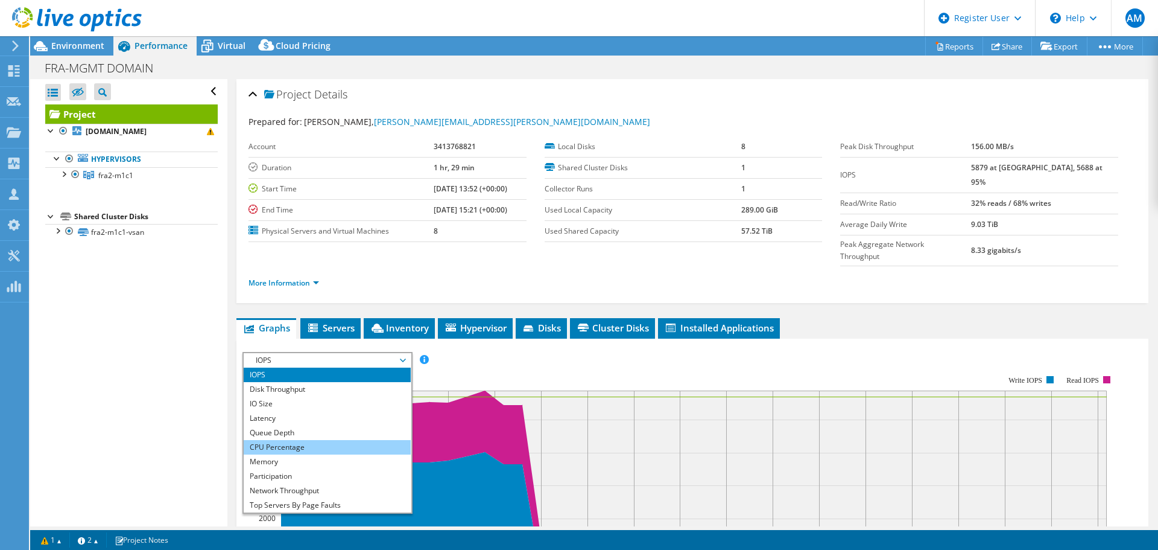
click at [290, 440] on li "CPU Percentage" at bounding box center [327, 447] width 167 height 14
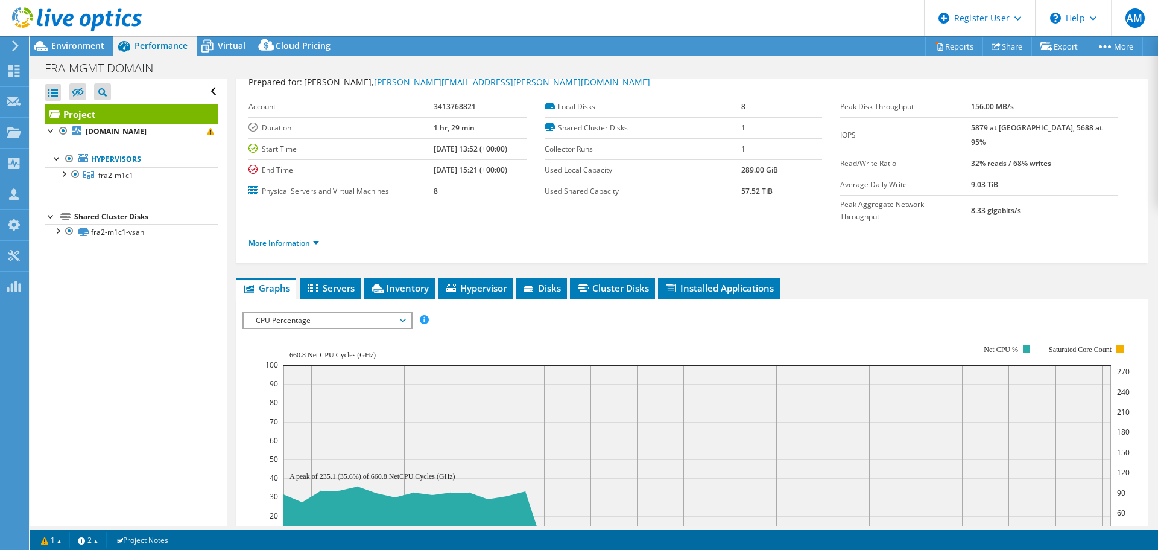
scroll to position [60, 0]
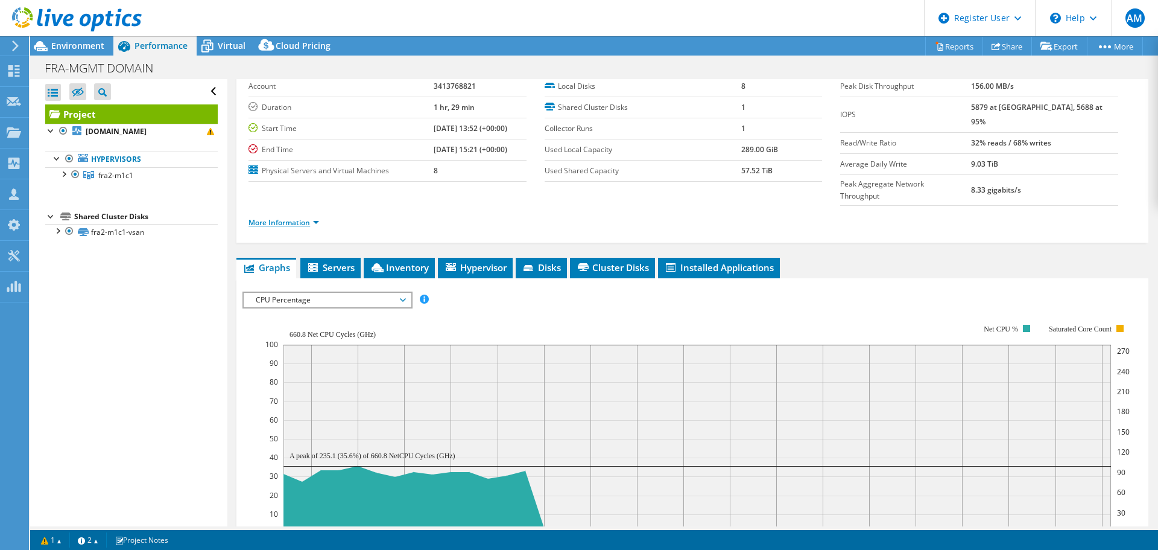
click at [314, 217] on link "More Information" at bounding box center [284, 222] width 71 height 10
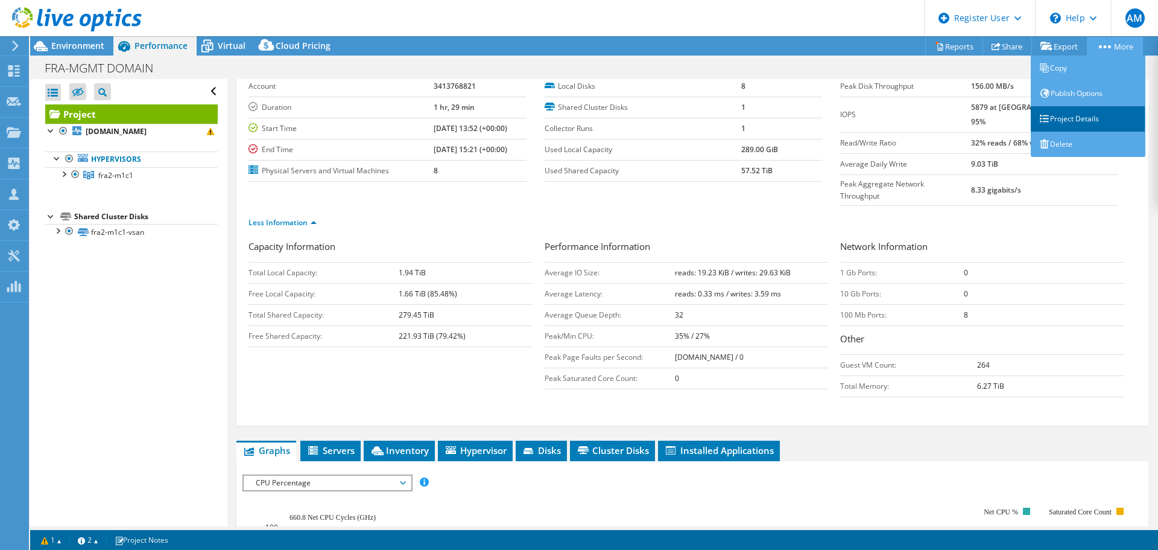
click at [1085, 111] on link "Project Details" at bounding box center [1088, 118] width 115 height 25
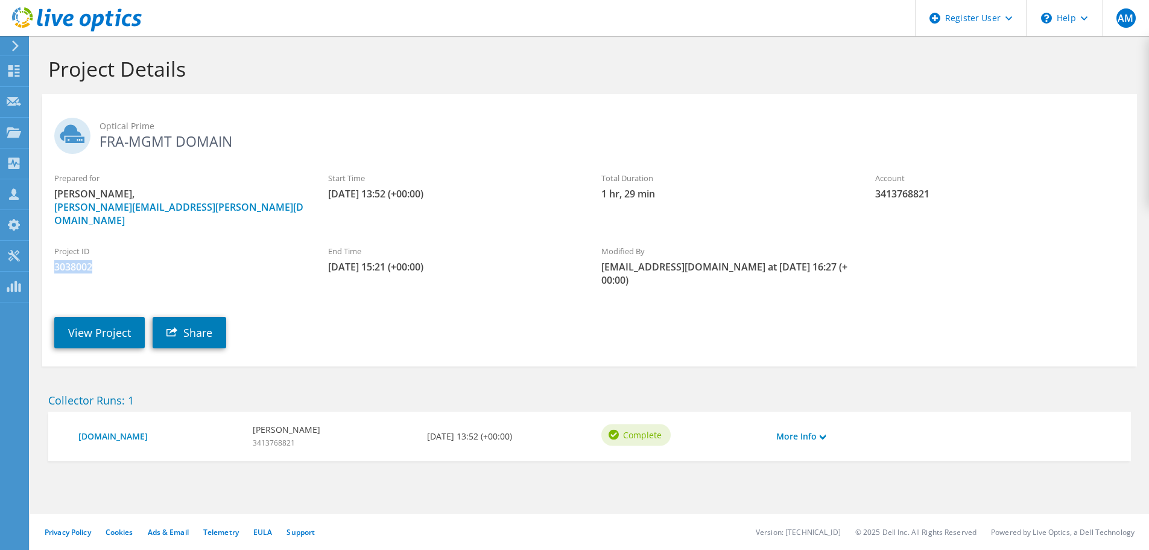
drag, startPoint x: 98, startPoint y: 250, endPoint x: 51, endPoint y: 262, distance: 48.0
click at [51, 262] on div "Project ID 3038002" at bounding box center [179, 259] width 274 height 40
drag, startPoint x: 94, startPoint y: 257, endPoint x: 54, endPoint y: 261, distance: 39.4
click at [54, 261] on div "Project ID 3038002" at bounding box center [179, 259] width 274 height 40
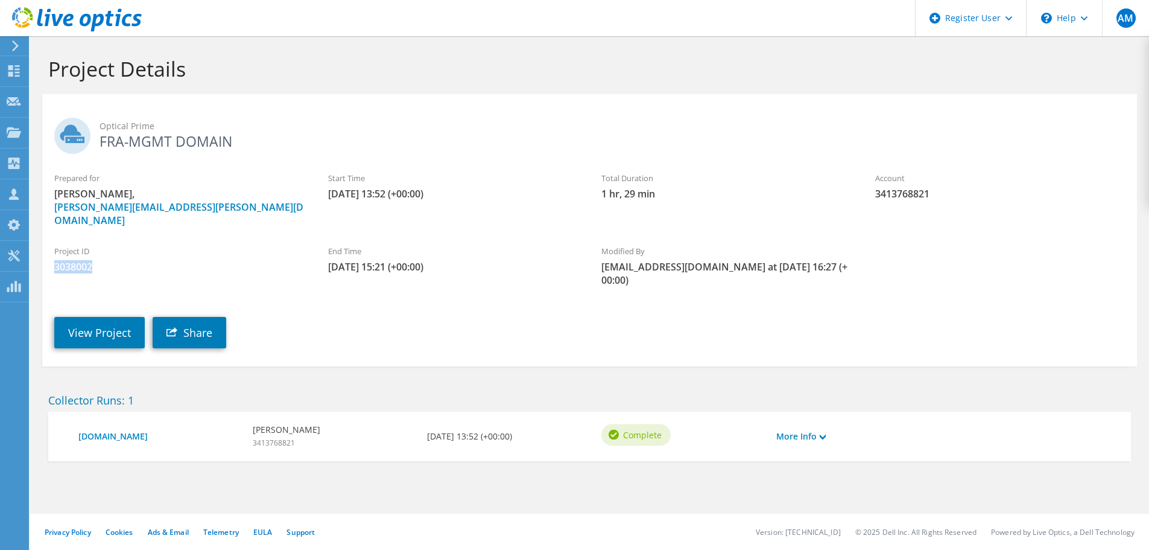
copy span "3038002"
click at [95, 317] on link "View Project" at bounding box center [99, 332] width 90 height 31
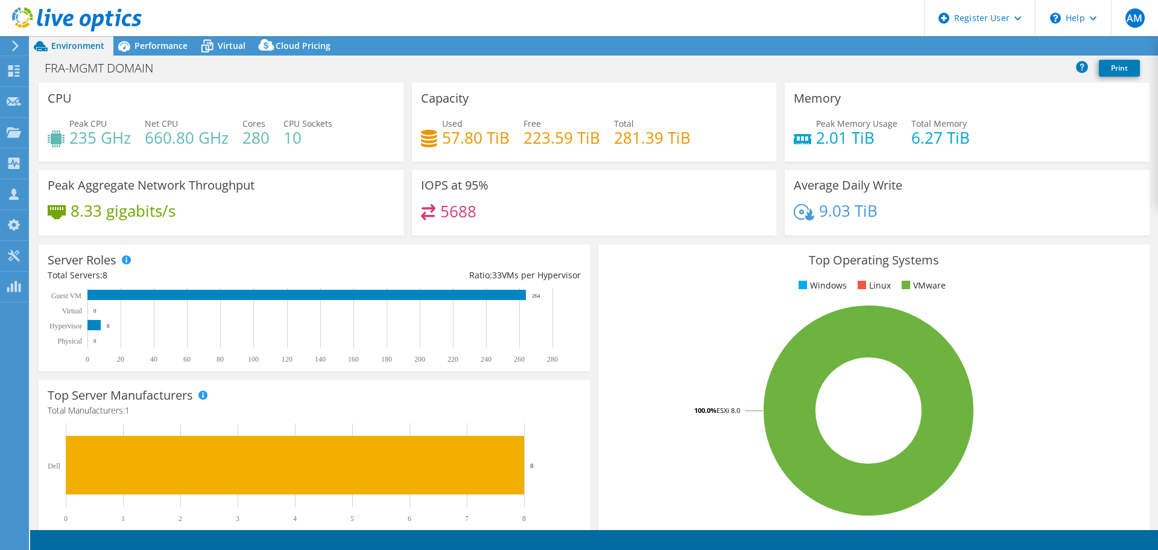
select select "USD"
